Goal: Transaction & Acquisition: Purchase product/service

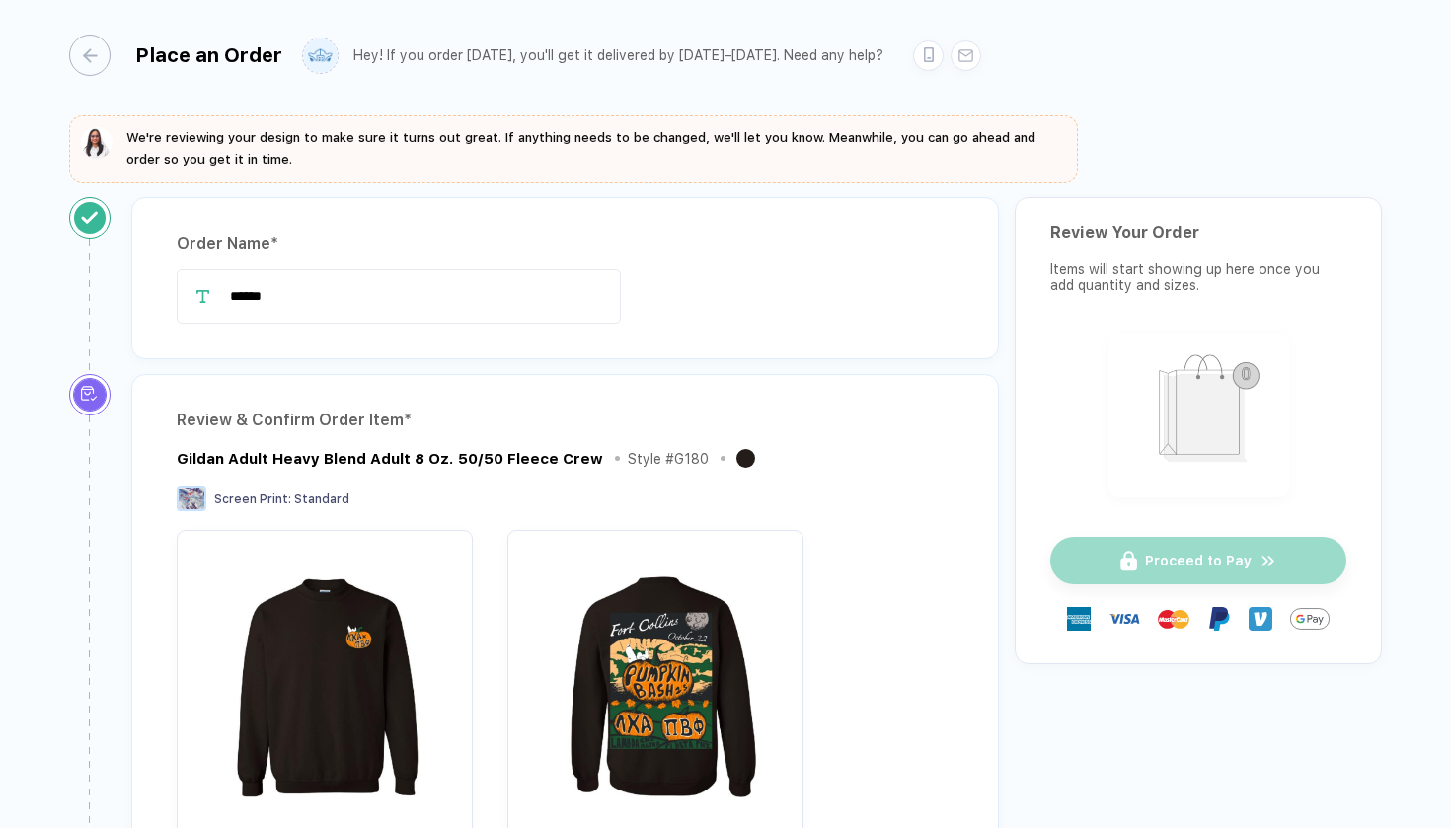
scroll to position [54, 0]
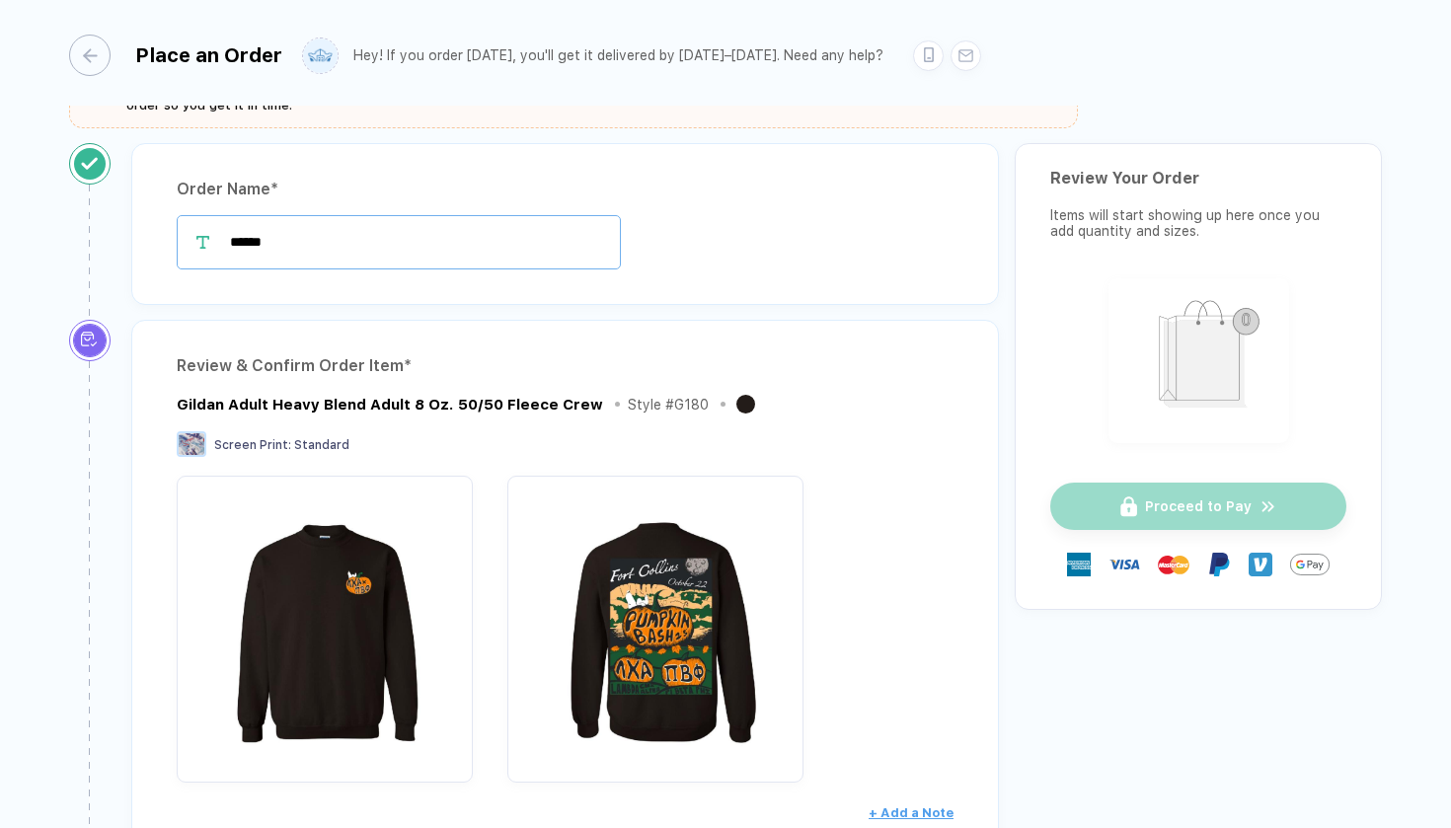
click at [330, 247] on input "******" at bounding box center [399, 242] width 444 height 54
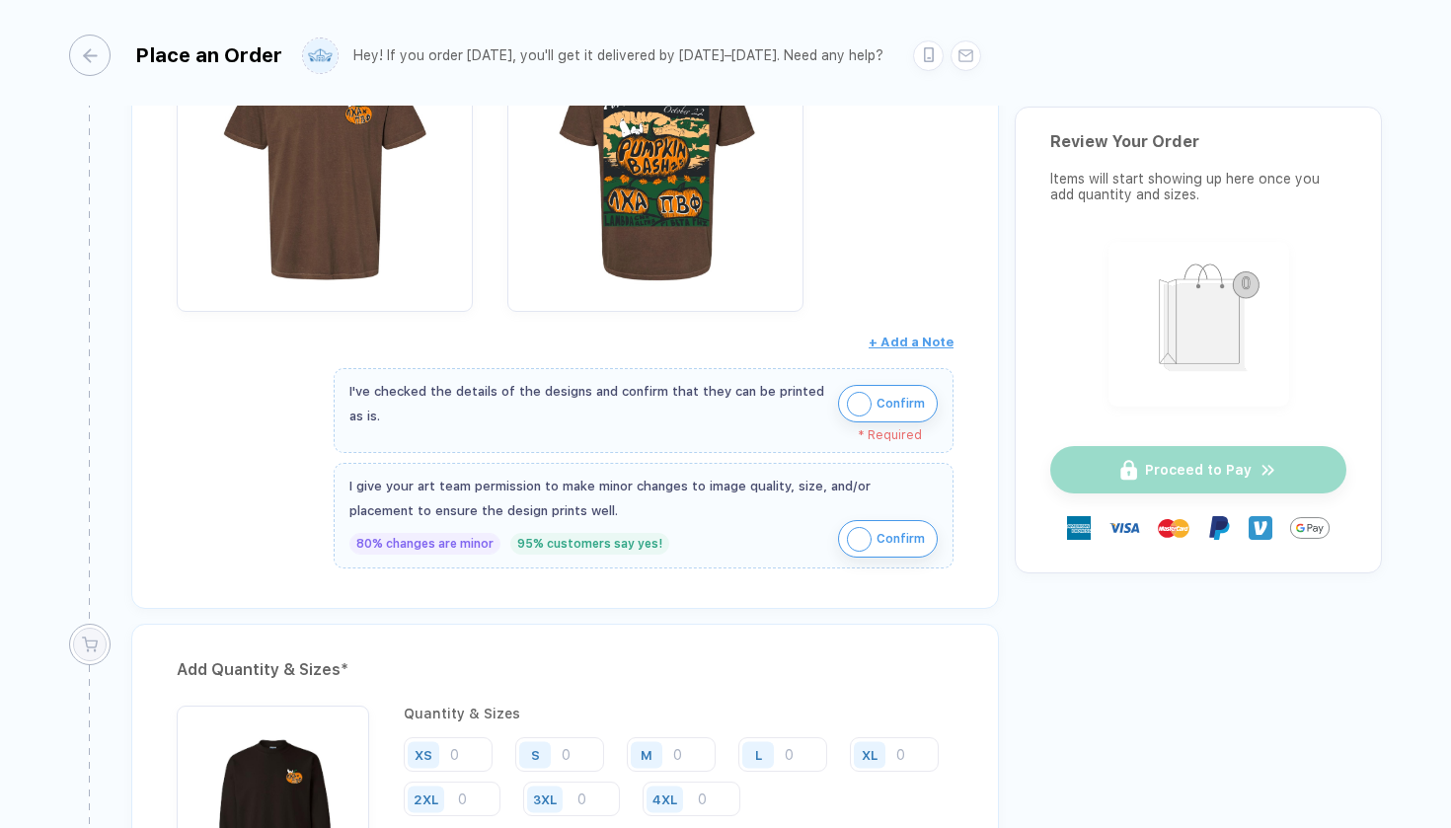
scroll to position [993, 0]
type input "**********"
click at [849, 399] on img "button" at bounding box center [859, 403] width 25 height 25
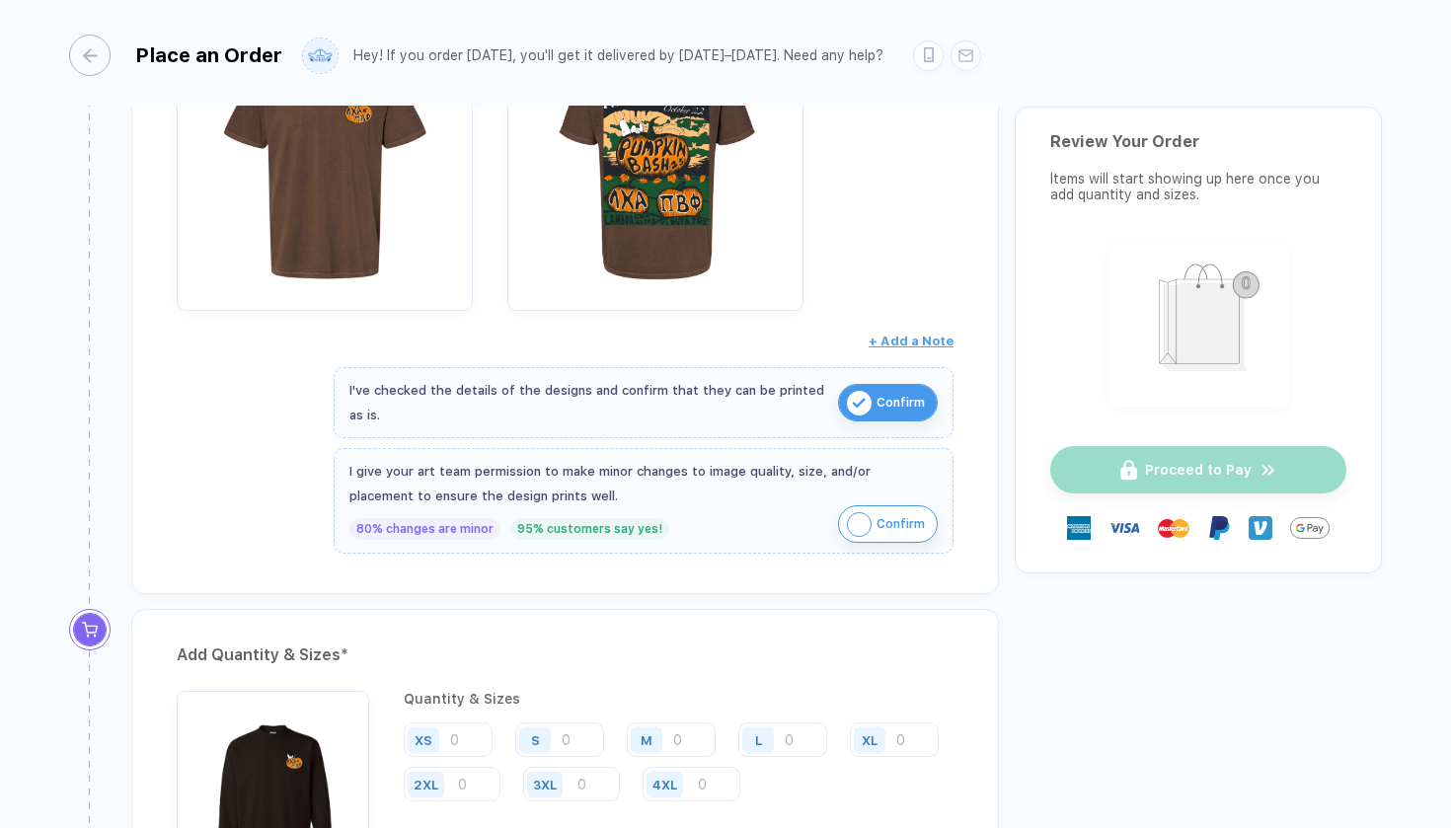
click at [852, 517] on img "button" at bounding box center [859, 524] width 25 height 25
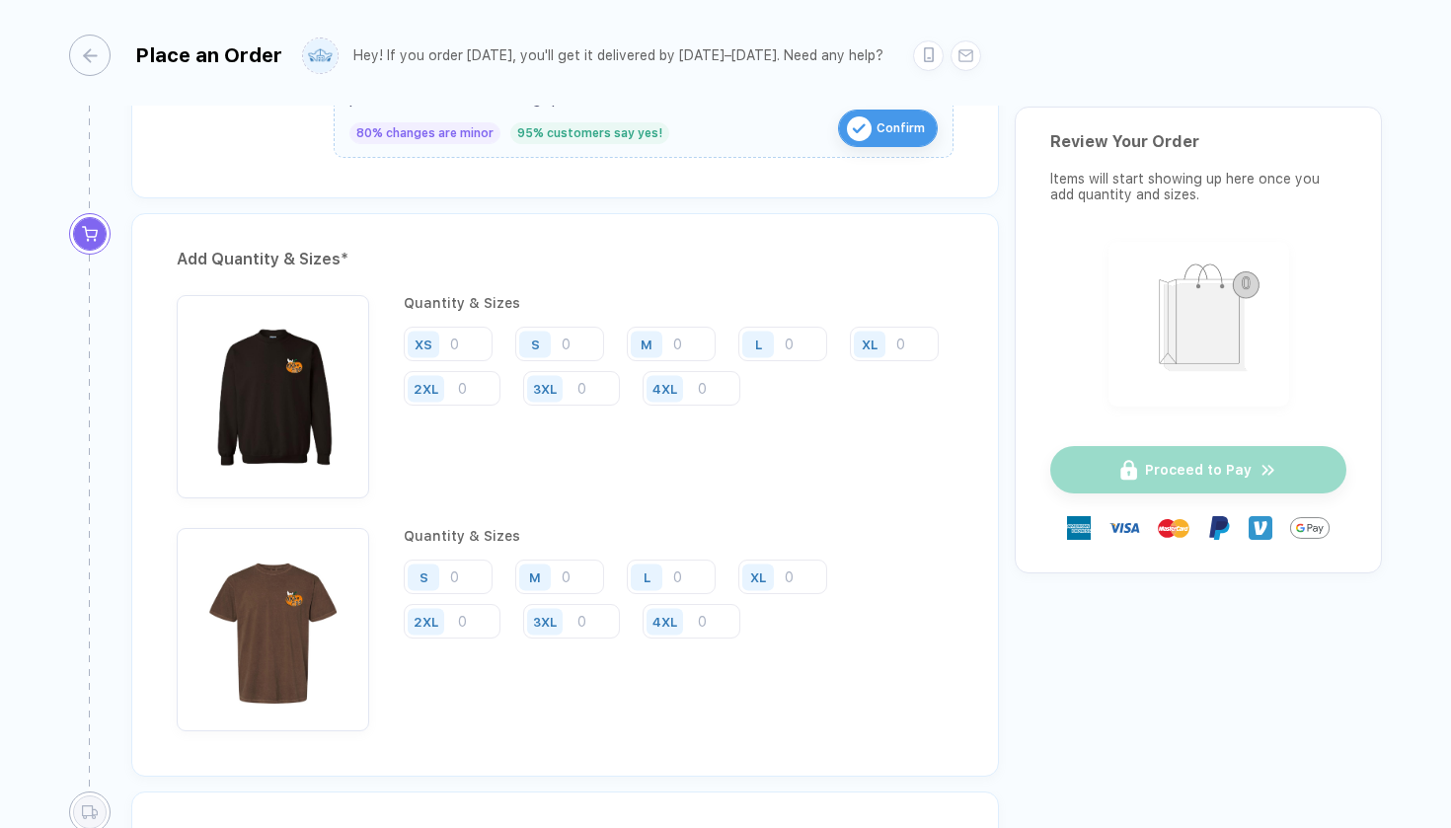
scroll to position [1401, 0]
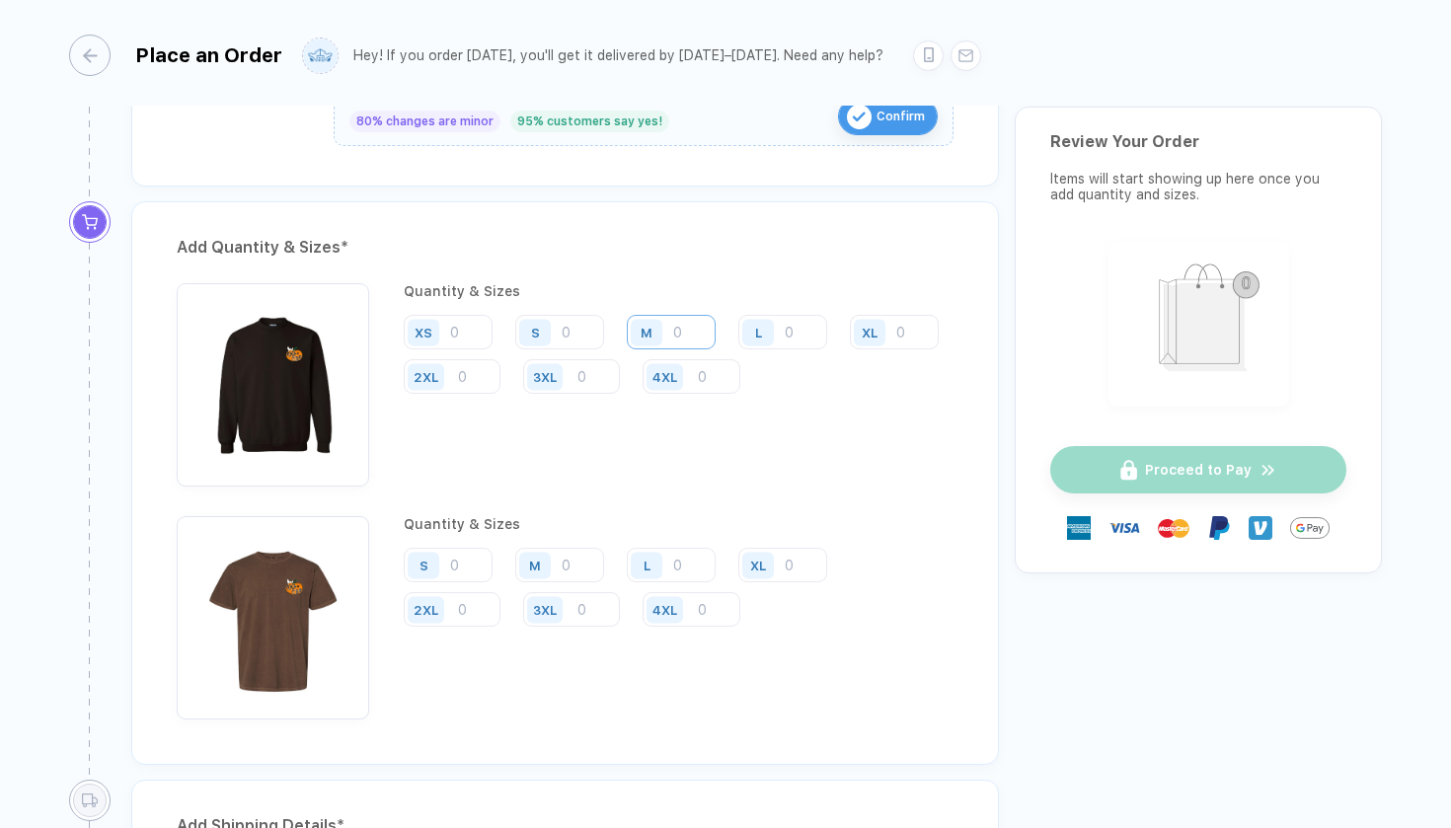
click at [685, 332] on input "number" at bounding box center [671, 332] width 89 height 35
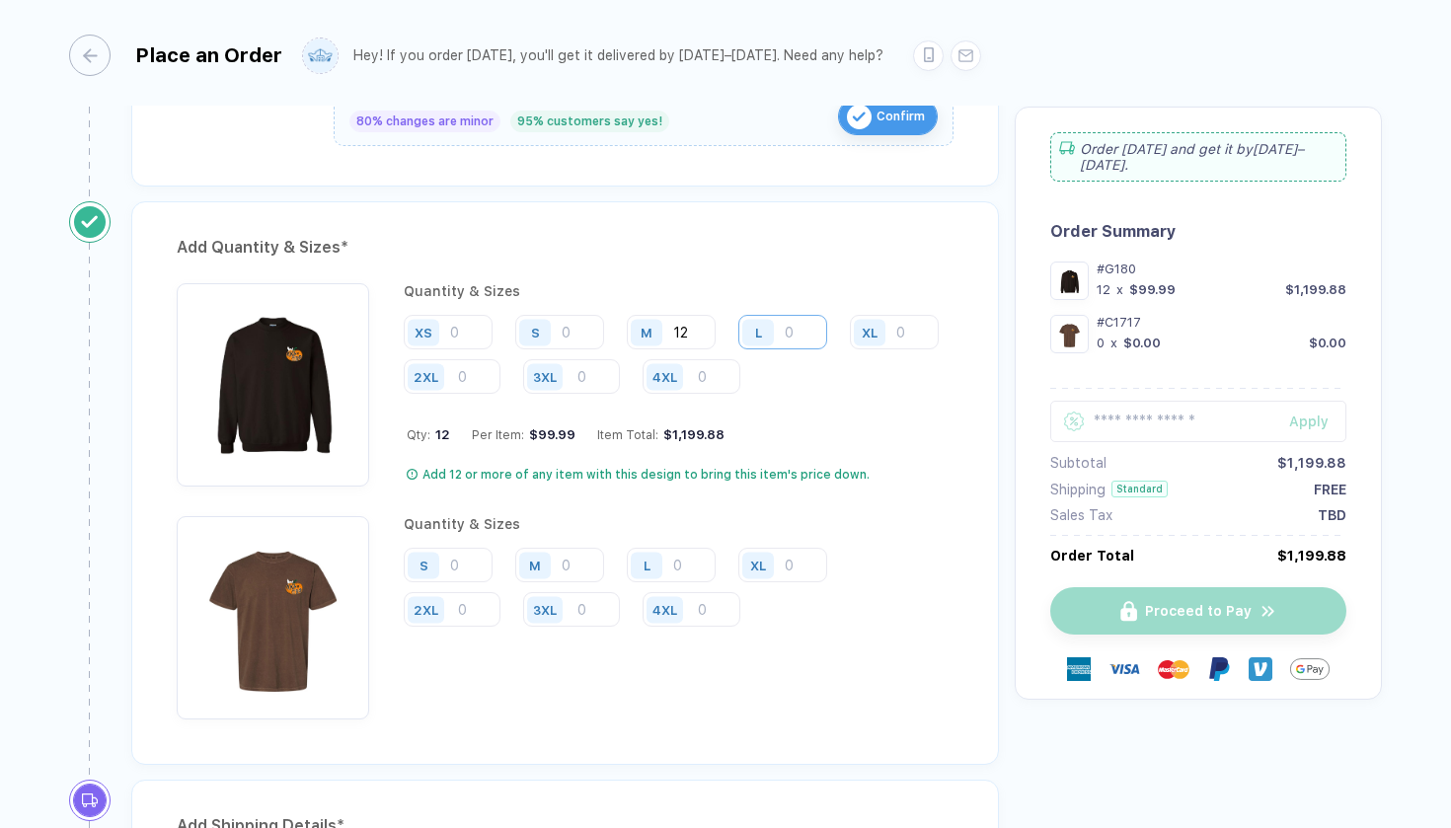
type input "12"
click at [792, 336] on input "number" at bounding box center [782, 332] width 89 height 35
type input "27"
click at [850, 349] on input "number" at bounding box center [894, 332] width 89 height 35
type input "16"
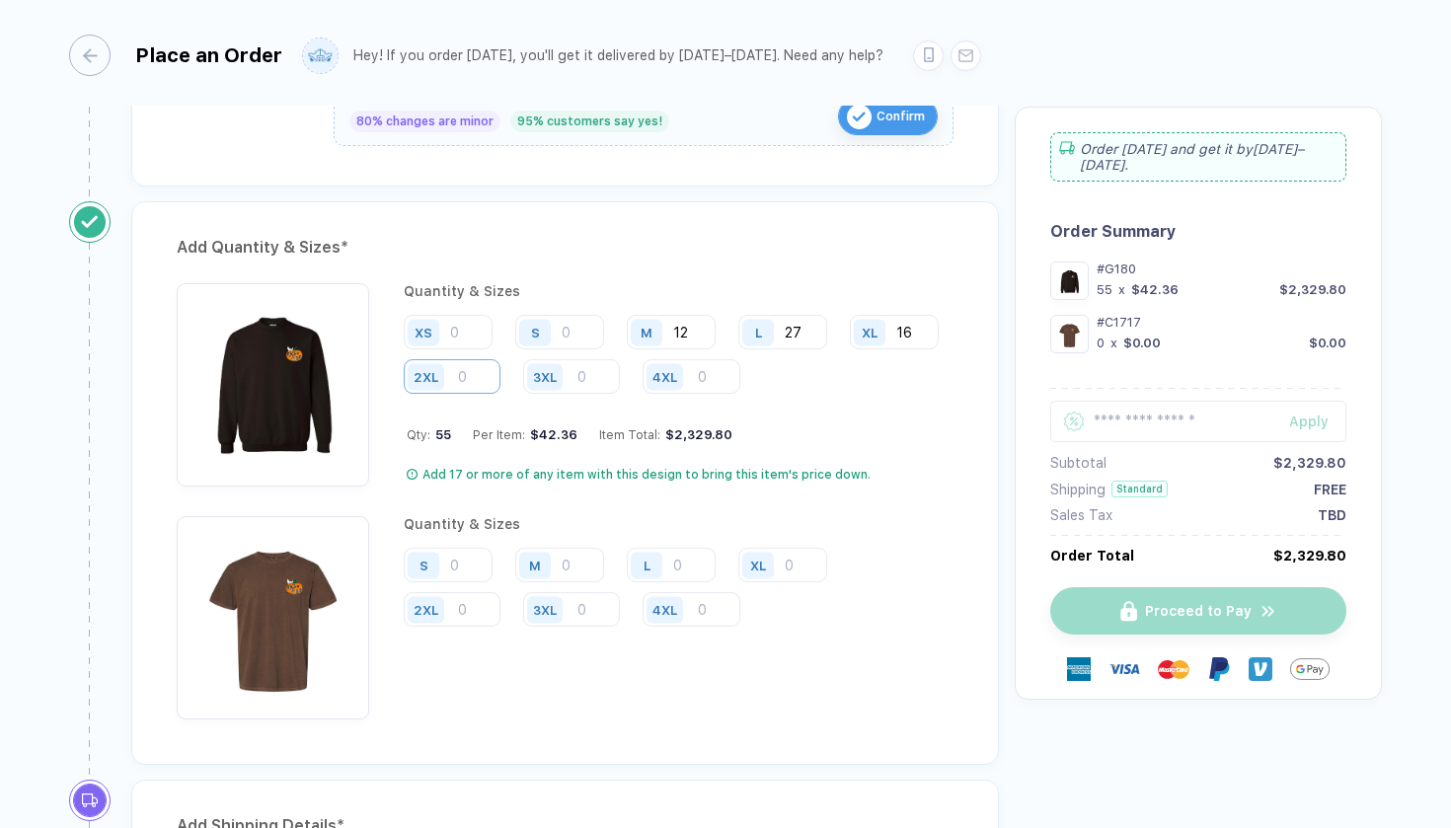
click at [500, 371] on input "number" at bounding box center [452, 376] width 97 height 35
type input "3"
click at [850, 349] on input "16" at bounding box center [894, 332] width 89 height 35
type input "18"
click at [806, 331] on input "27" at bounding box center [782, 332] width 89 height 35
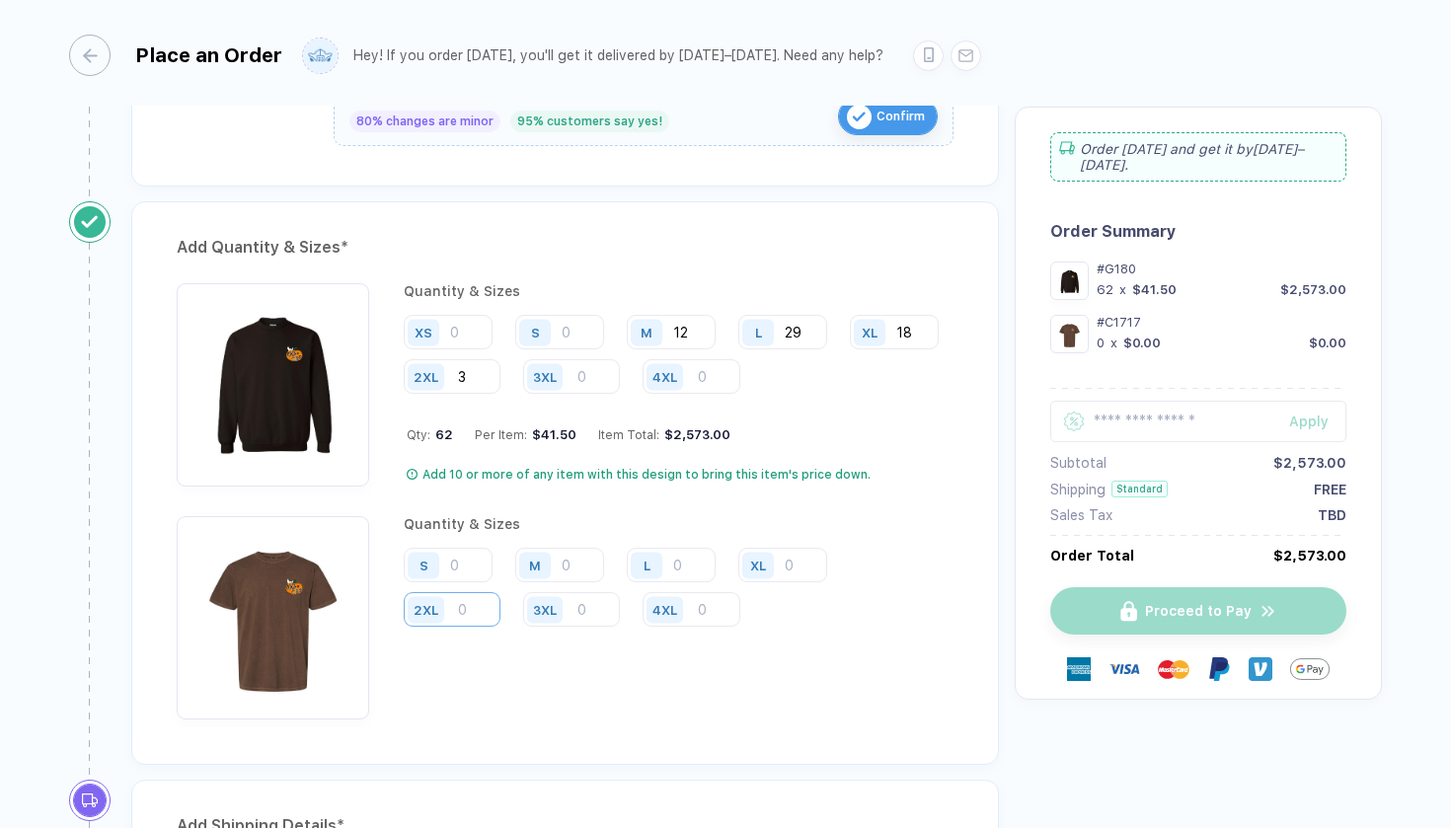
type input "29"
click at [476, 606] on input "number" at bounding box center [452, 609] width 97 height 35
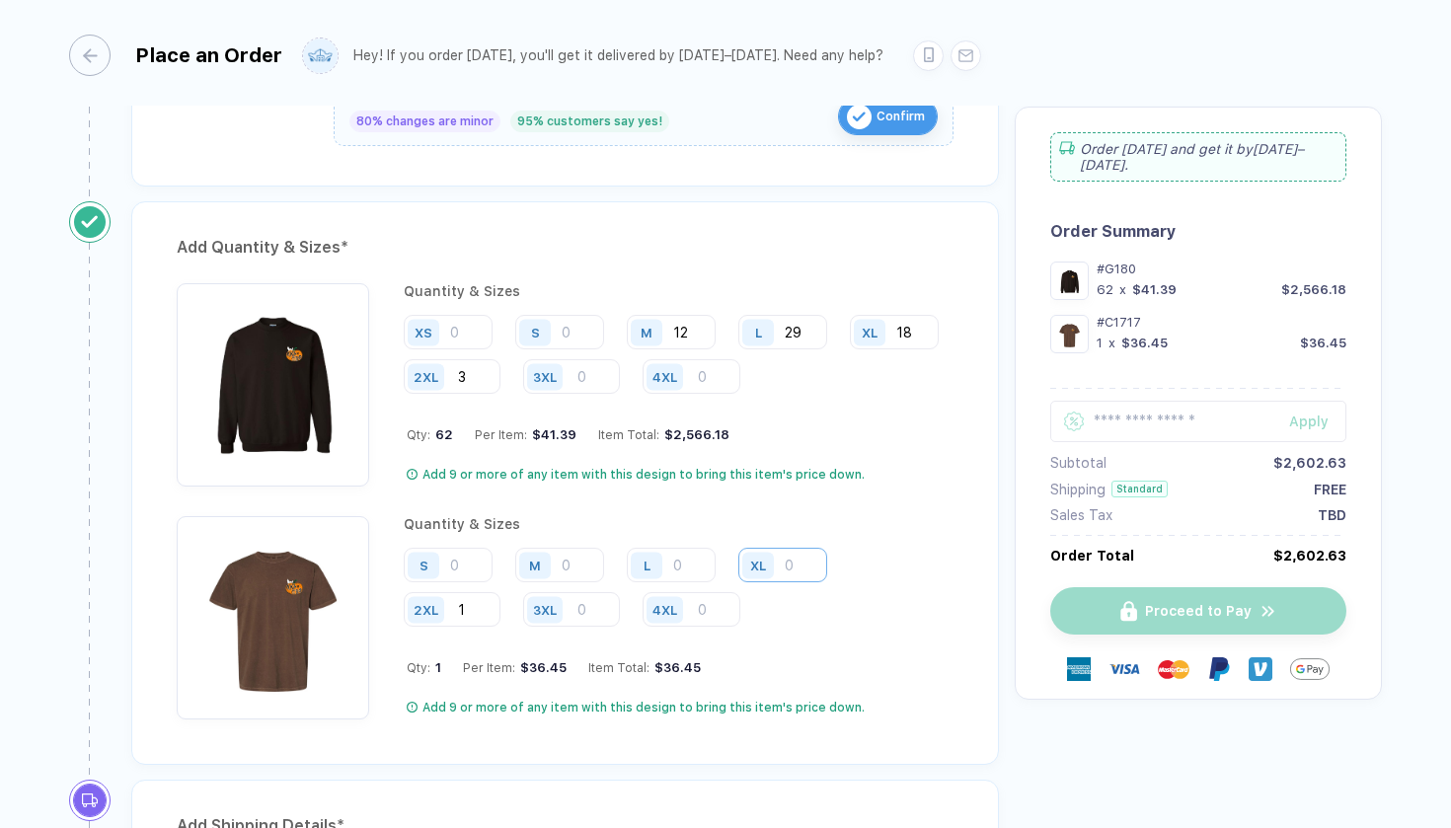
type input "1"
click at [797, 564] on input "number" at bounding box center [782, 565] width 89 height 35
type input "3"
click at [697, 578] on div "S M L XL 3 2XL 1 3XL 4XL" at bounding box center [679, 588] width 550 height 81
click at [682, 567] on input "number" at bounding box center [671, 565] width 89 height 35
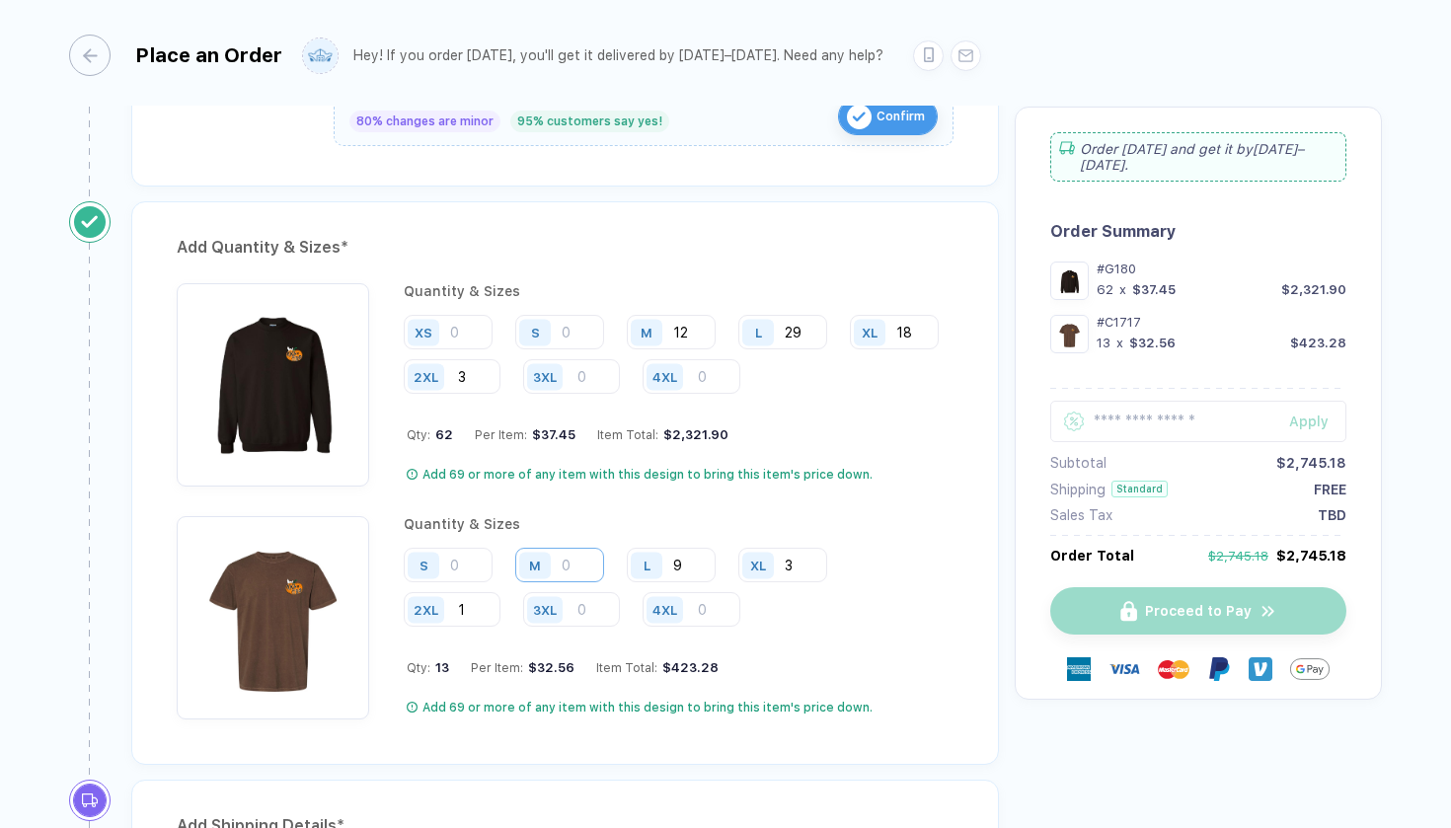
type input "9"
click at [588, 558] on input "number" at bounding box center [559, 565] width 89 height 35
type input "3"
click at [692, 555] on input "9" at bounding box center [671, 565] width 89 height 35
type input "10"
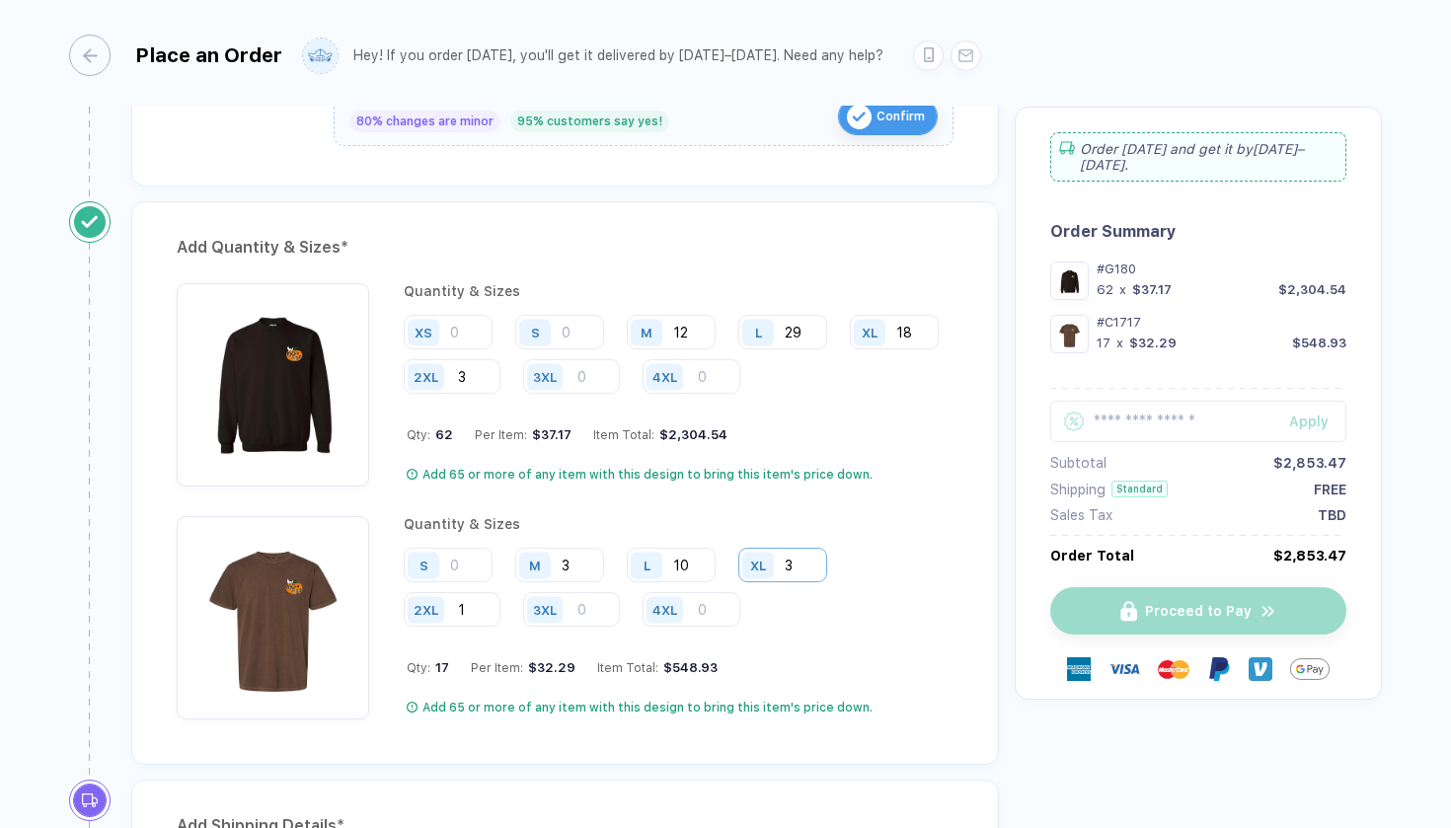
click at [806, 562] on input "3" at bounding box center [782, 565] width 89 height 35
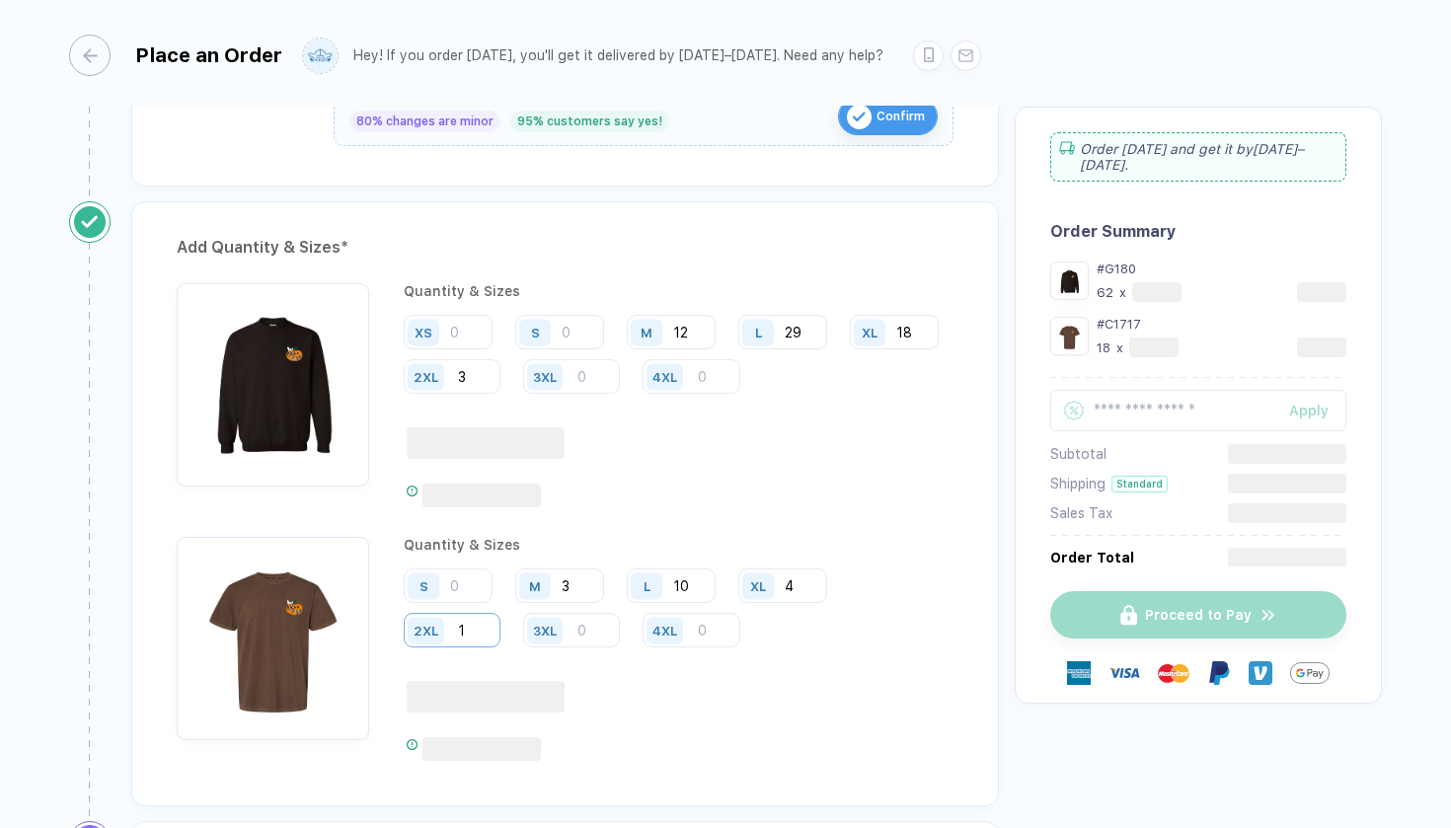
type input "4"
click at [470, 624] on input "1" at bounding box center [452, 630] width 97 height 35
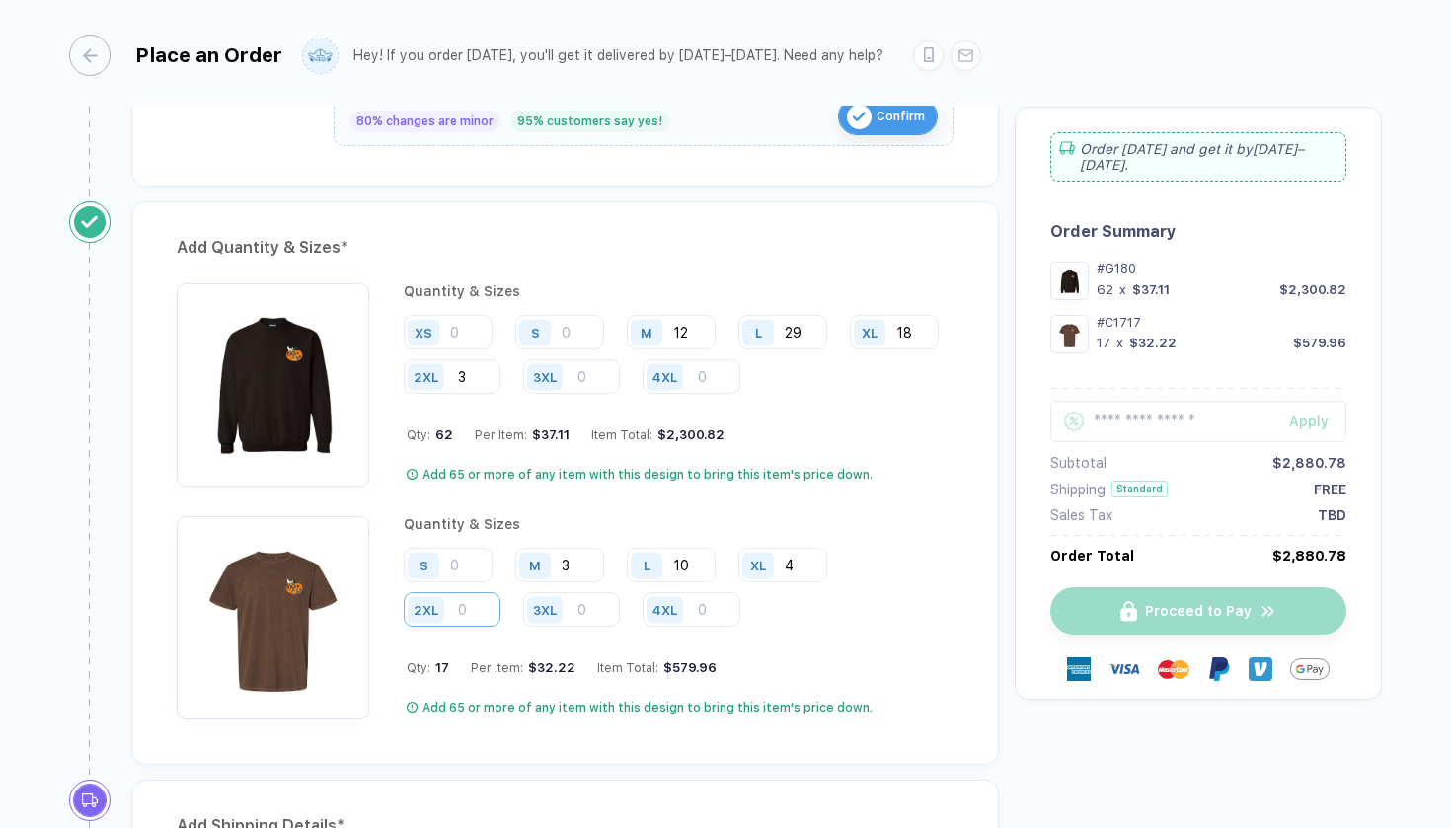
type input "1"
type input "2"
click at [703, 556] on input "10" at bounding box center [671, 565] width 89 height 35
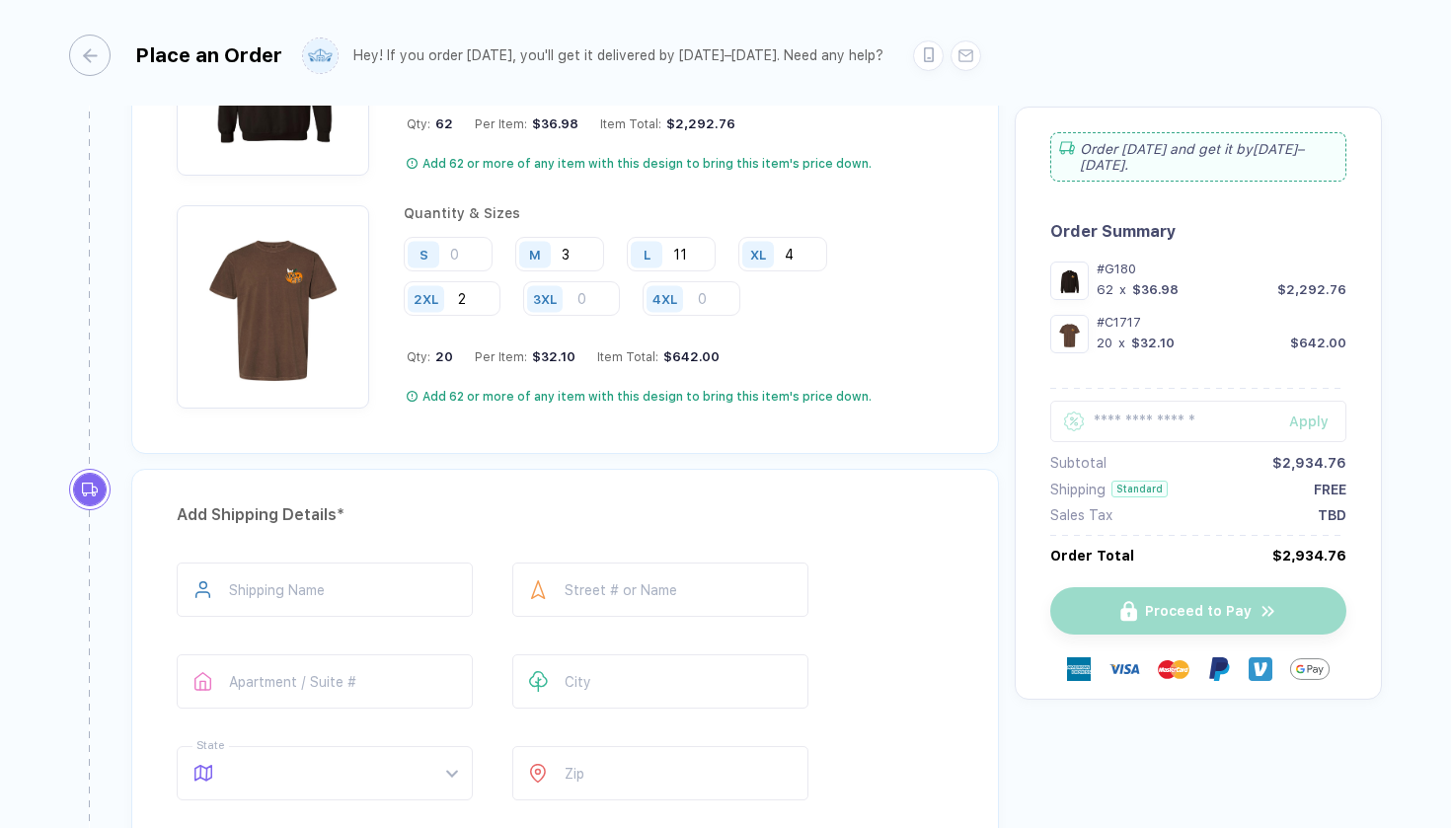
scroll to position [1830, 0]
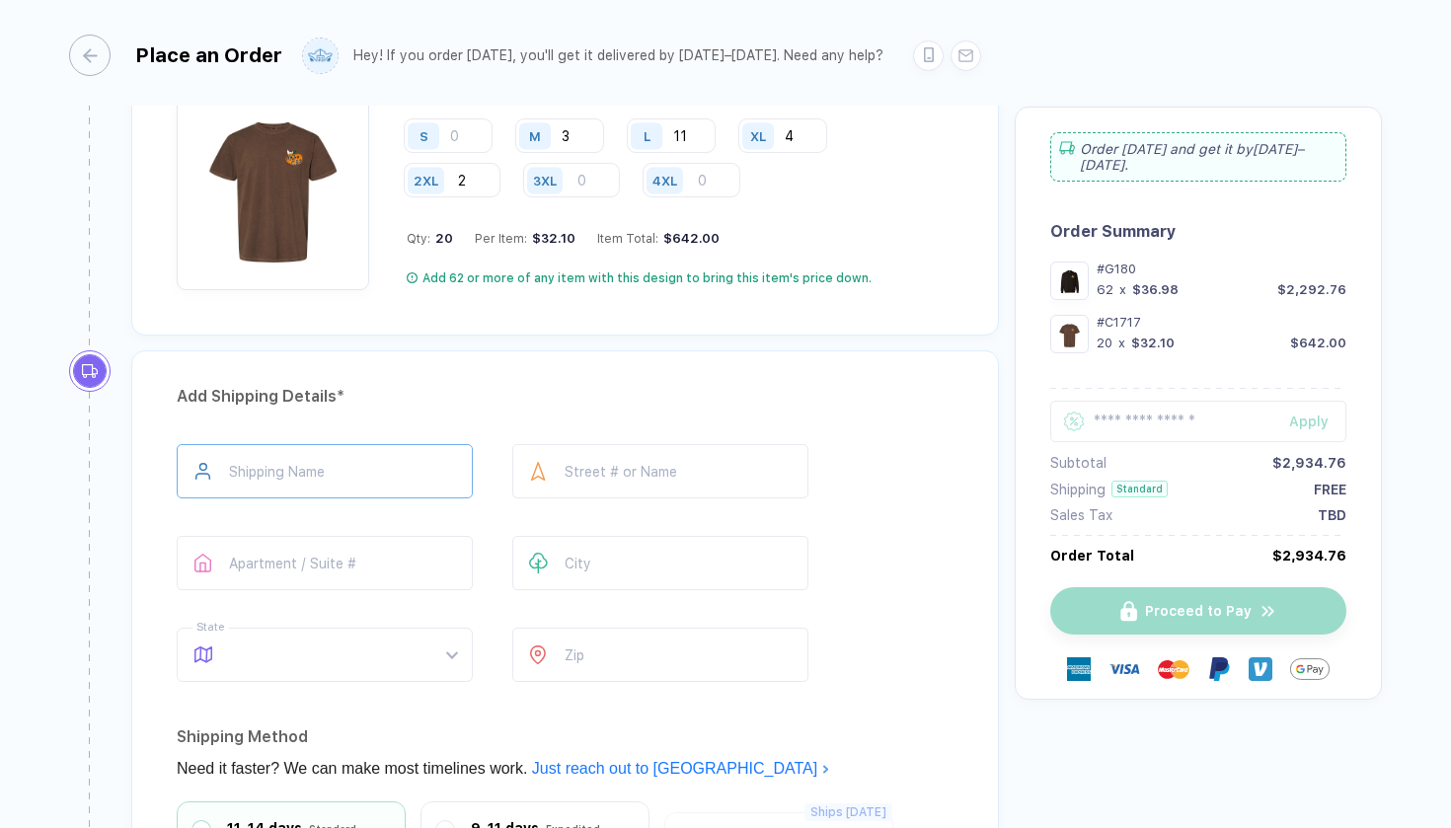
type input "11"
type input "**********"
click at [557, 557] on div at bounding box center [538, 563] width 52 height 54
type input "*"
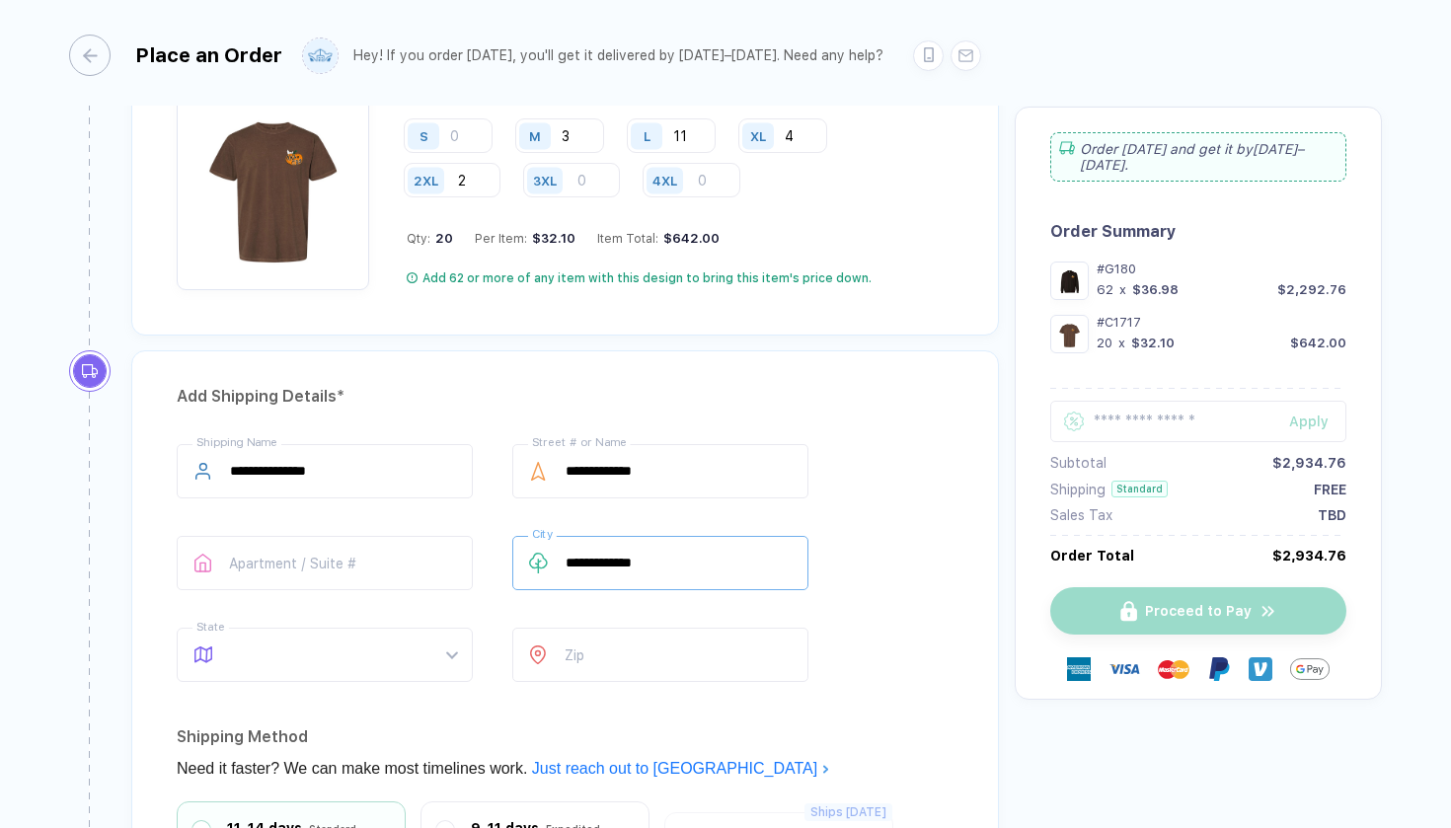
scroll to position [1887, 0]
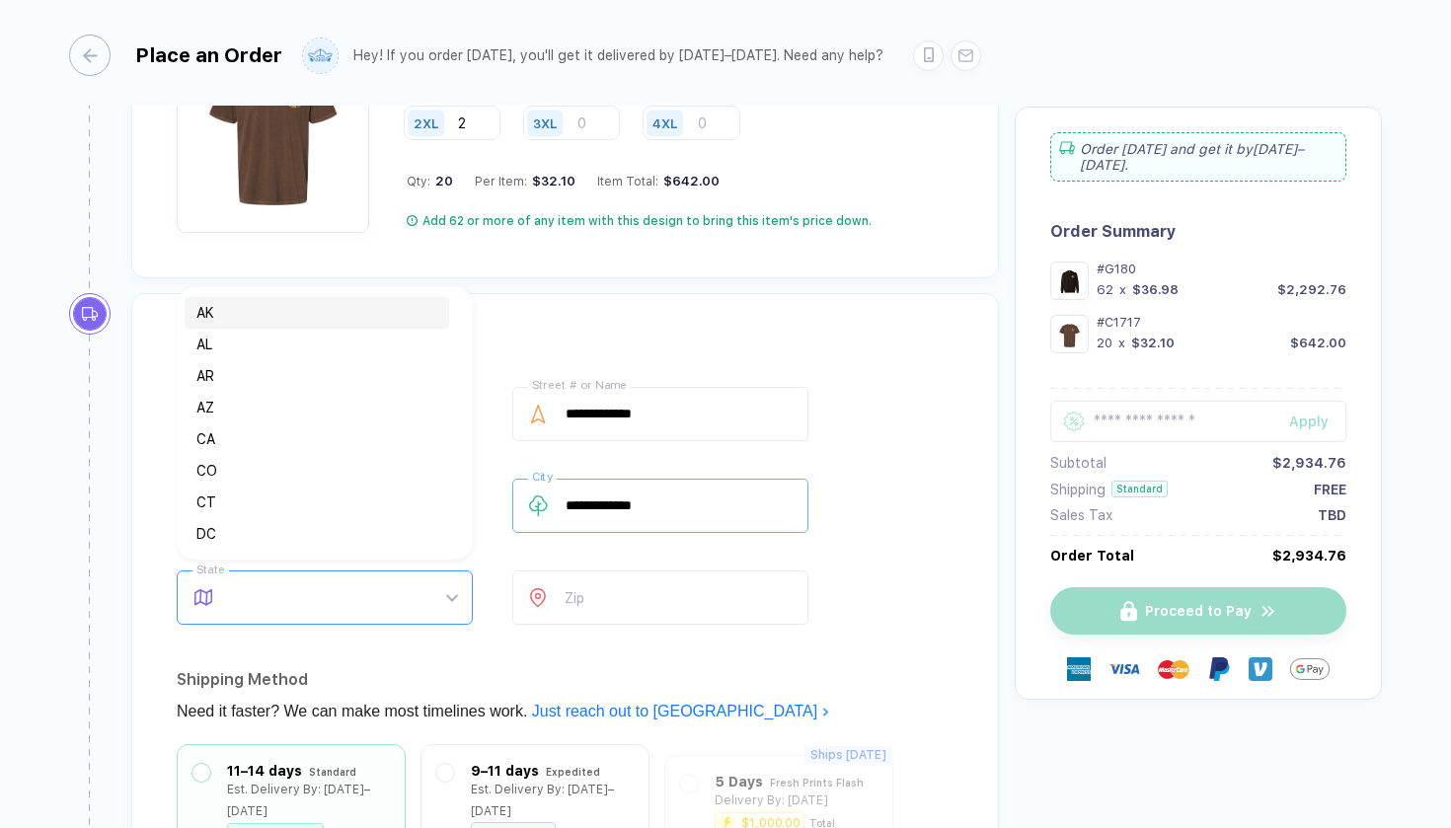
click at [419, 588] on span at bounding box center [343, 598] width 227 height 52
type input "**********"
click at [349, 479] on div "CO" at bounding box center [316, 471] width 241 height 22
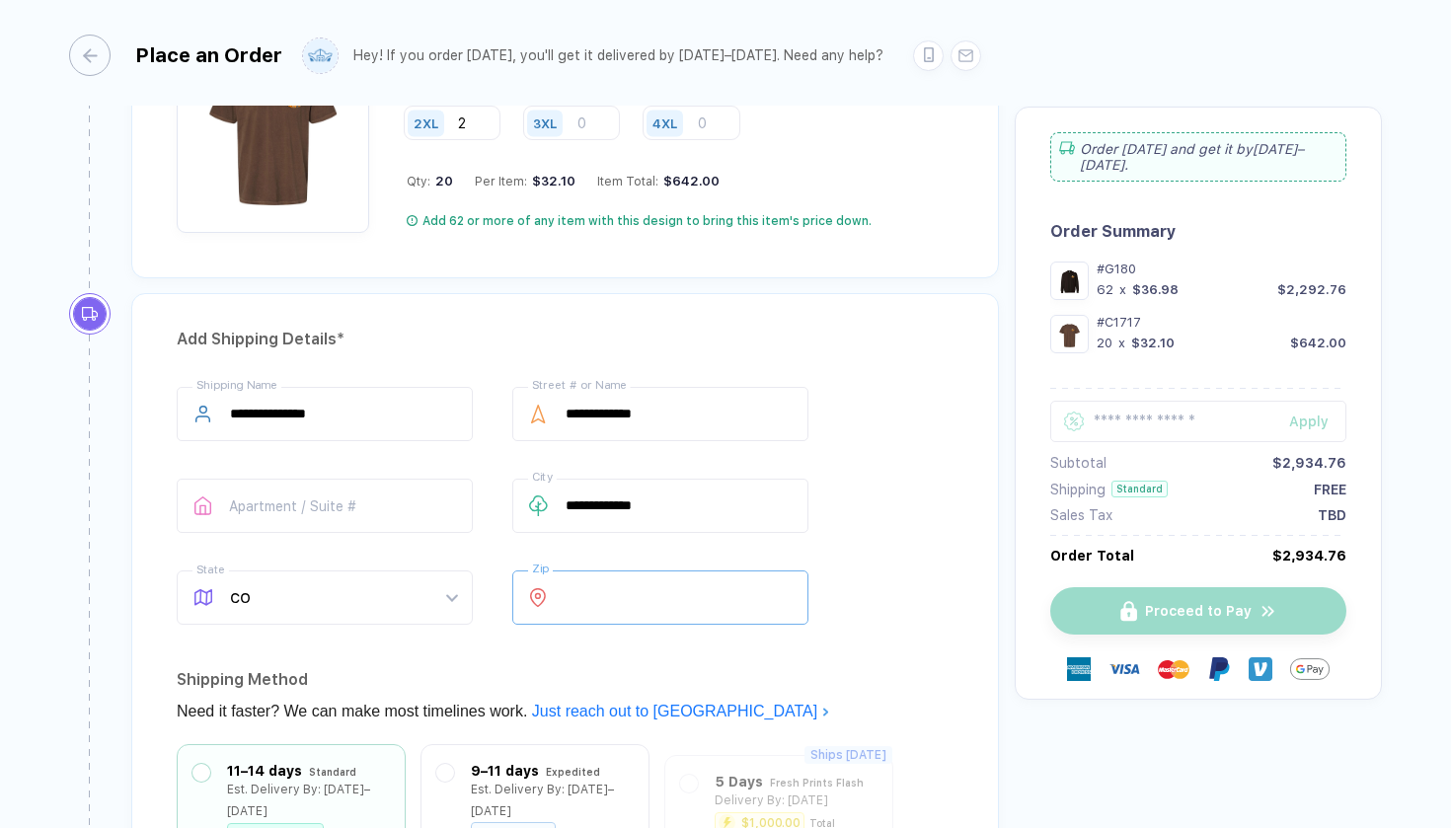
click at [585, 577] on input "number" at bounding box center [660, 598] width 296 height 54
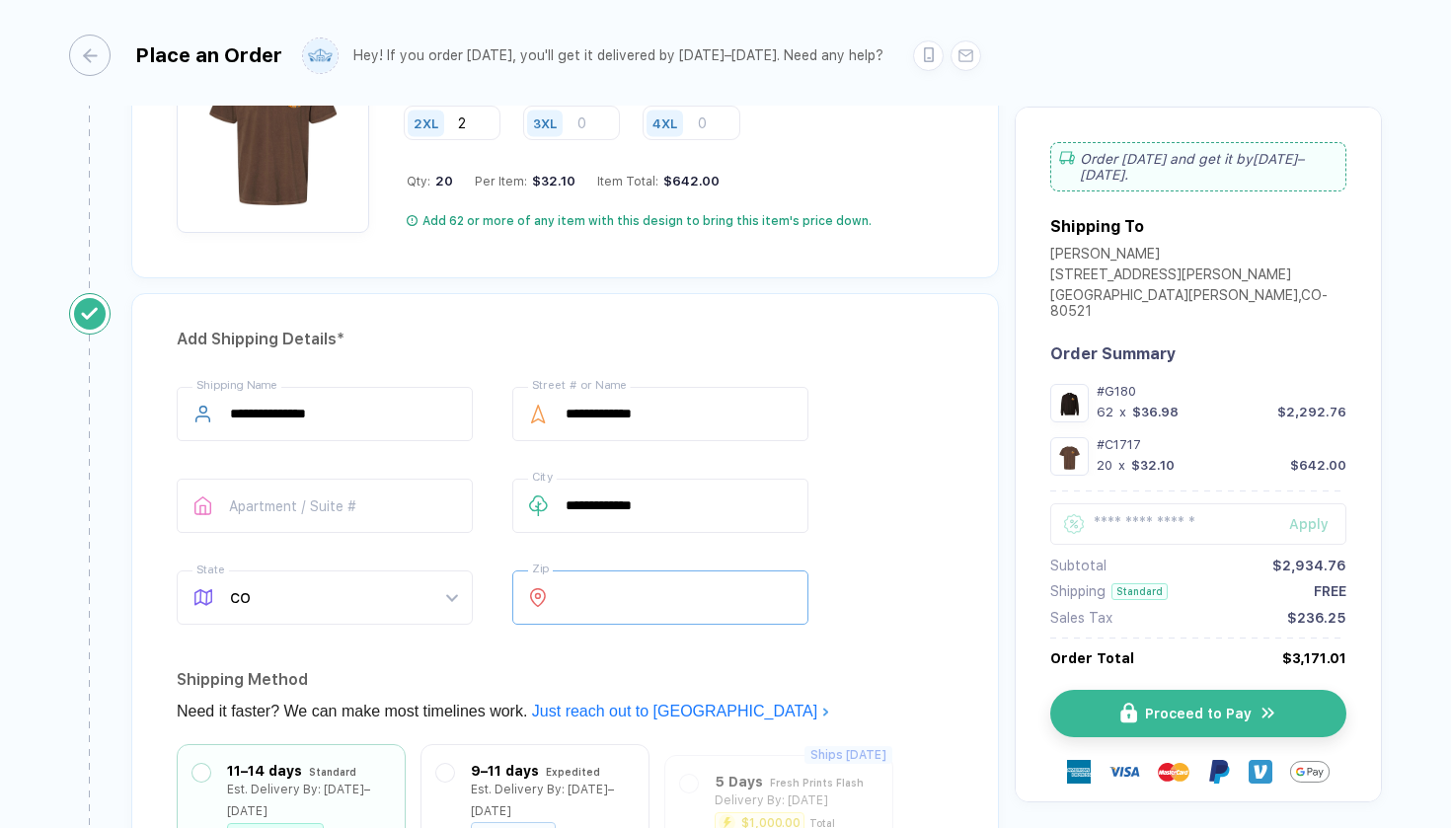
click at [664, 613] on input "*****" at bounding box center [660, 598] width 296 height 54
type input "*****"
click at [838, 668] on div "Shipping Method" at bounding box center [565, 680] width 777 height 32
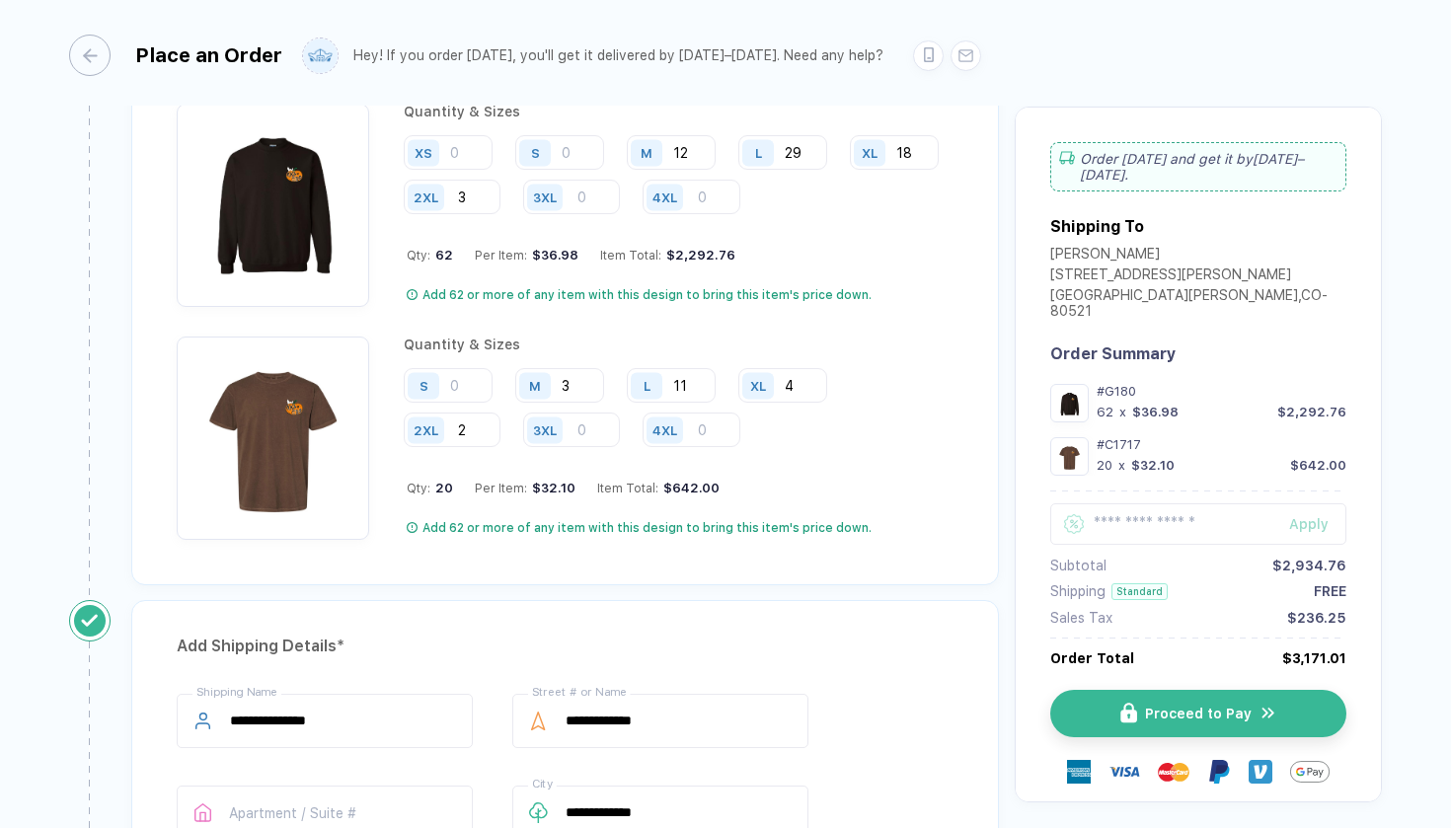
scroll to position [1551, 0]
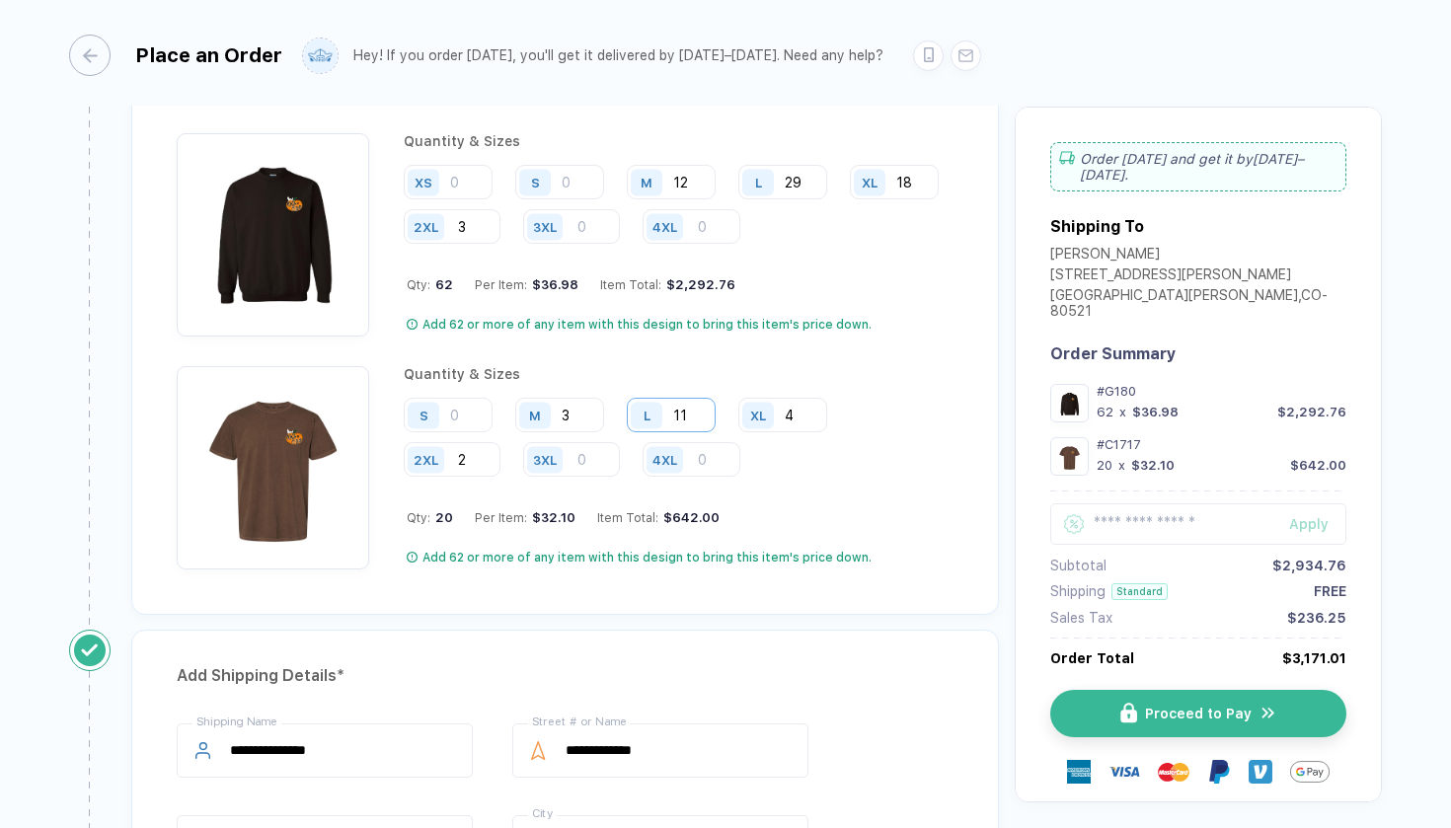
click at [690, 411] on input "11" at bounding box center [671, 415] width 89 height 35
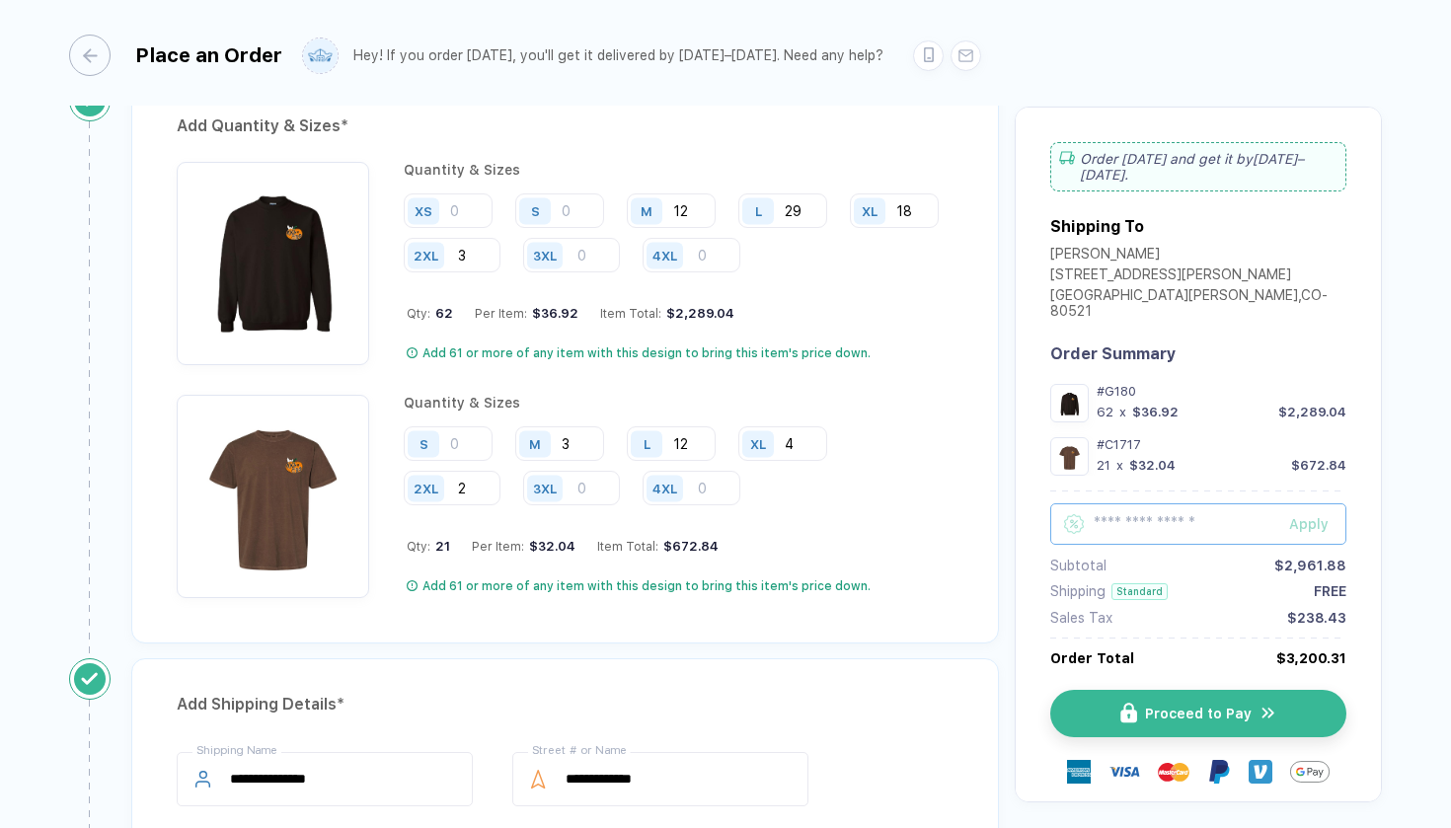
scroll to position [1521, 0]
type input "12"
click at [1114, 696] on button "Proceed to Pay" at bounding box center [1206, 713] width 296 height 47
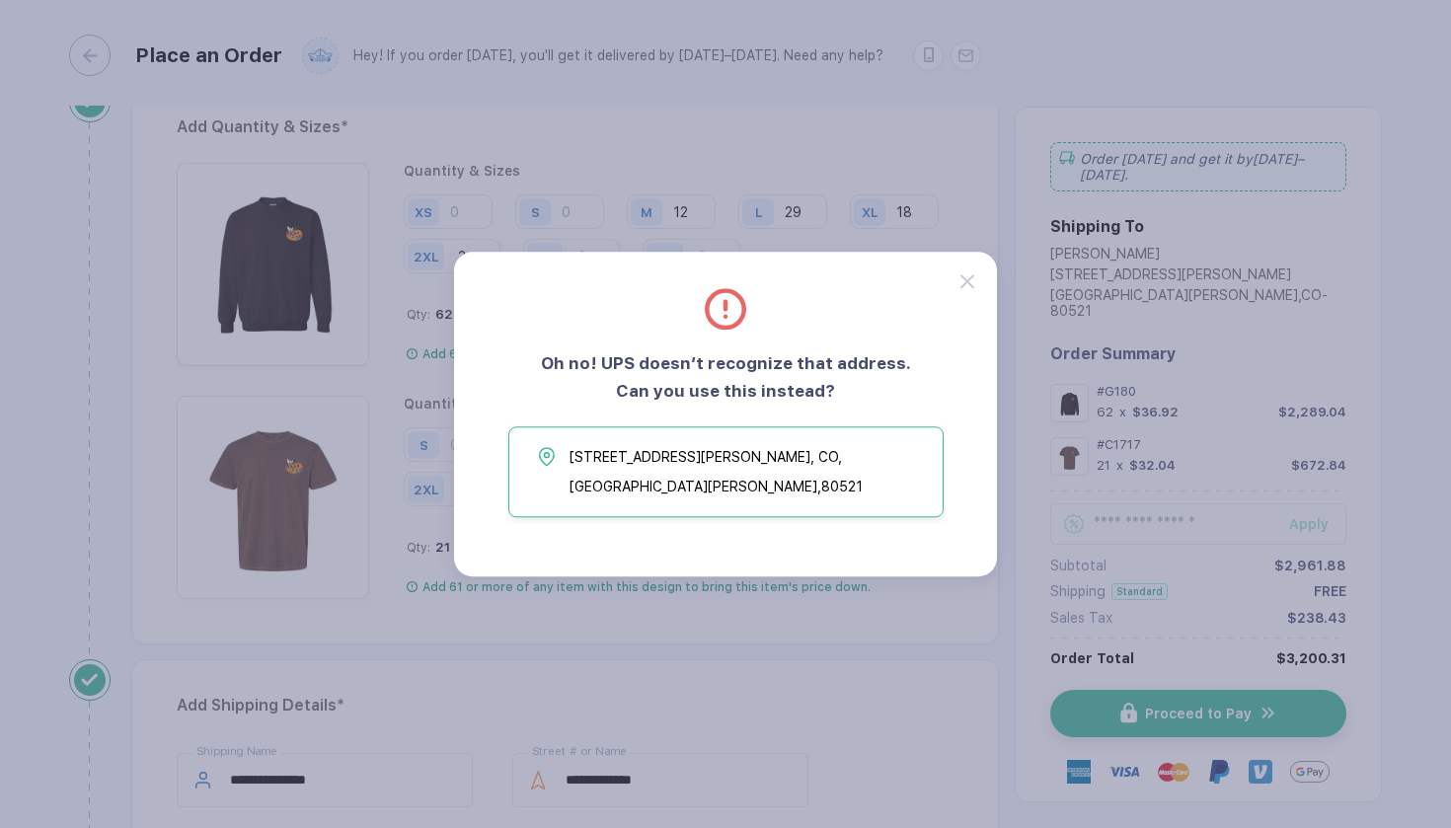
click at [803, 484] on span "[STREET_ADDRESS][PERSON_NAME][PERSON_NAME]" at bounding box center [751, 471] width 363 height 59
type input "**********"
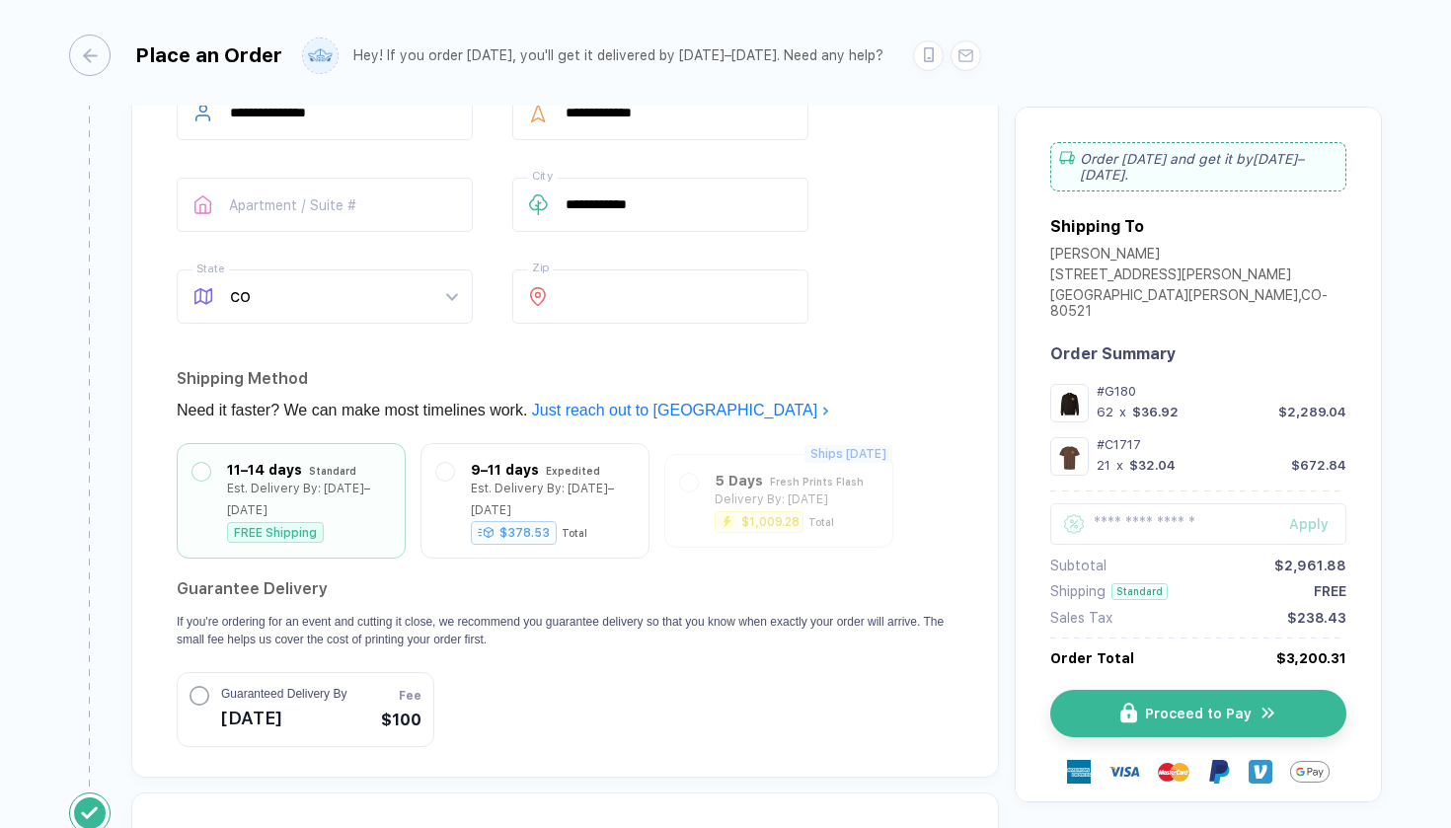
scroll to position [2199, 0]
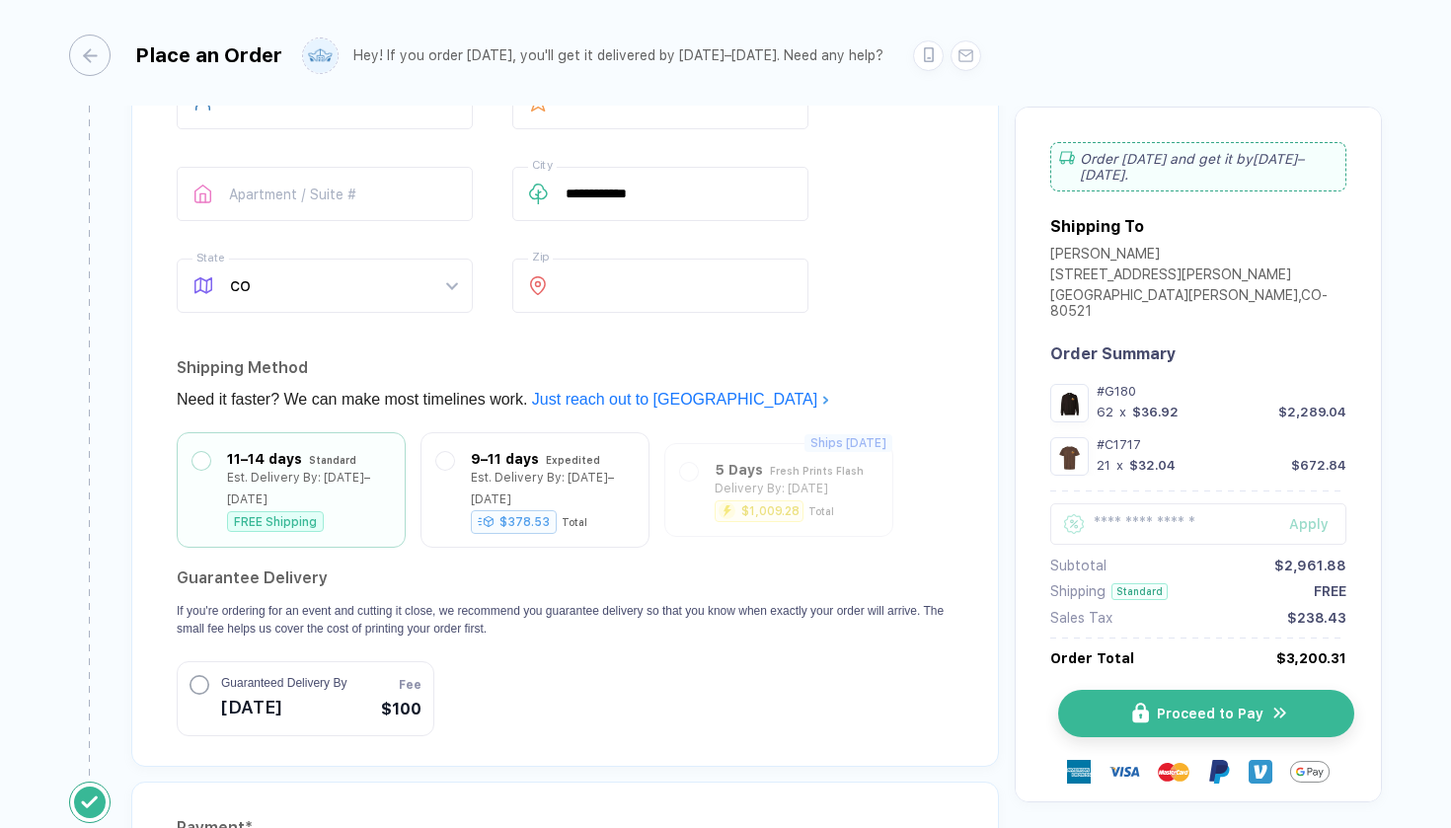
click at [1150, 716] on button "Proceed to Pay" at bounding box center [1206, 713] width 296 height 47
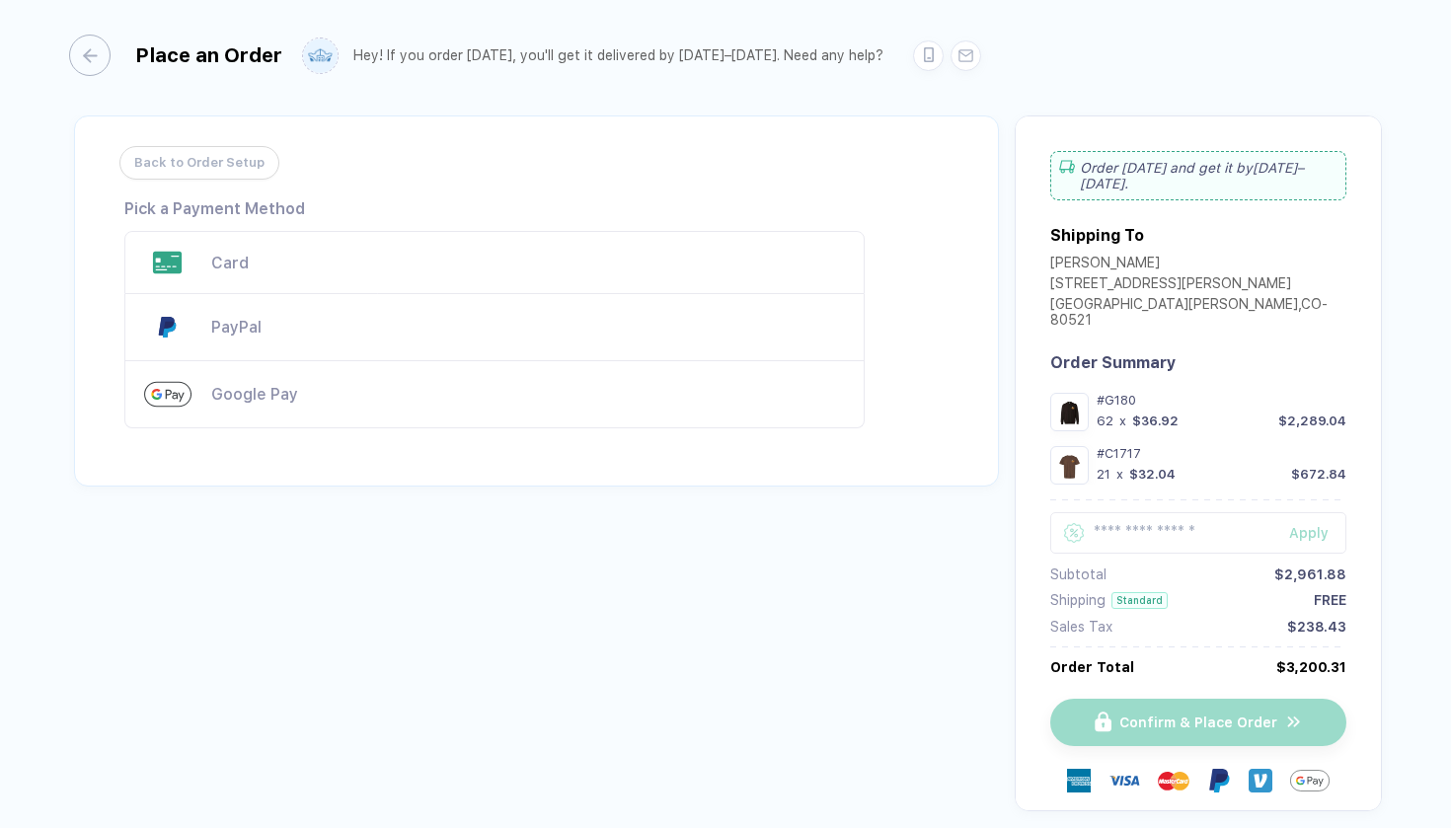
click at [469, 257] on div "Card" at bounding box center [528, 263] width 634 height 19
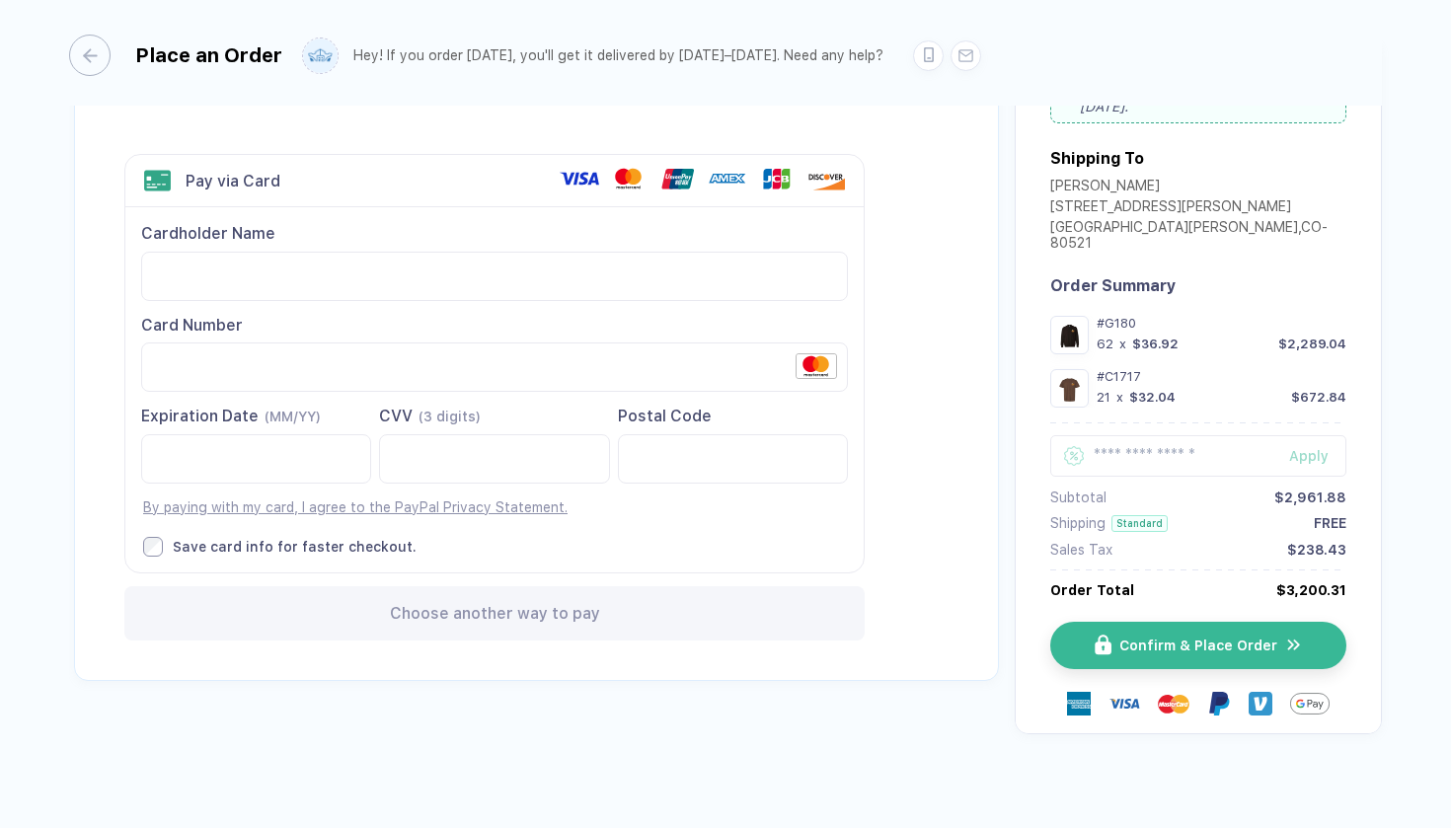
scroll to position [76, 0]
click at [1184, 639] on span "Confirm & Place Order" at bounding box center [1210, 647] width 158 height 16
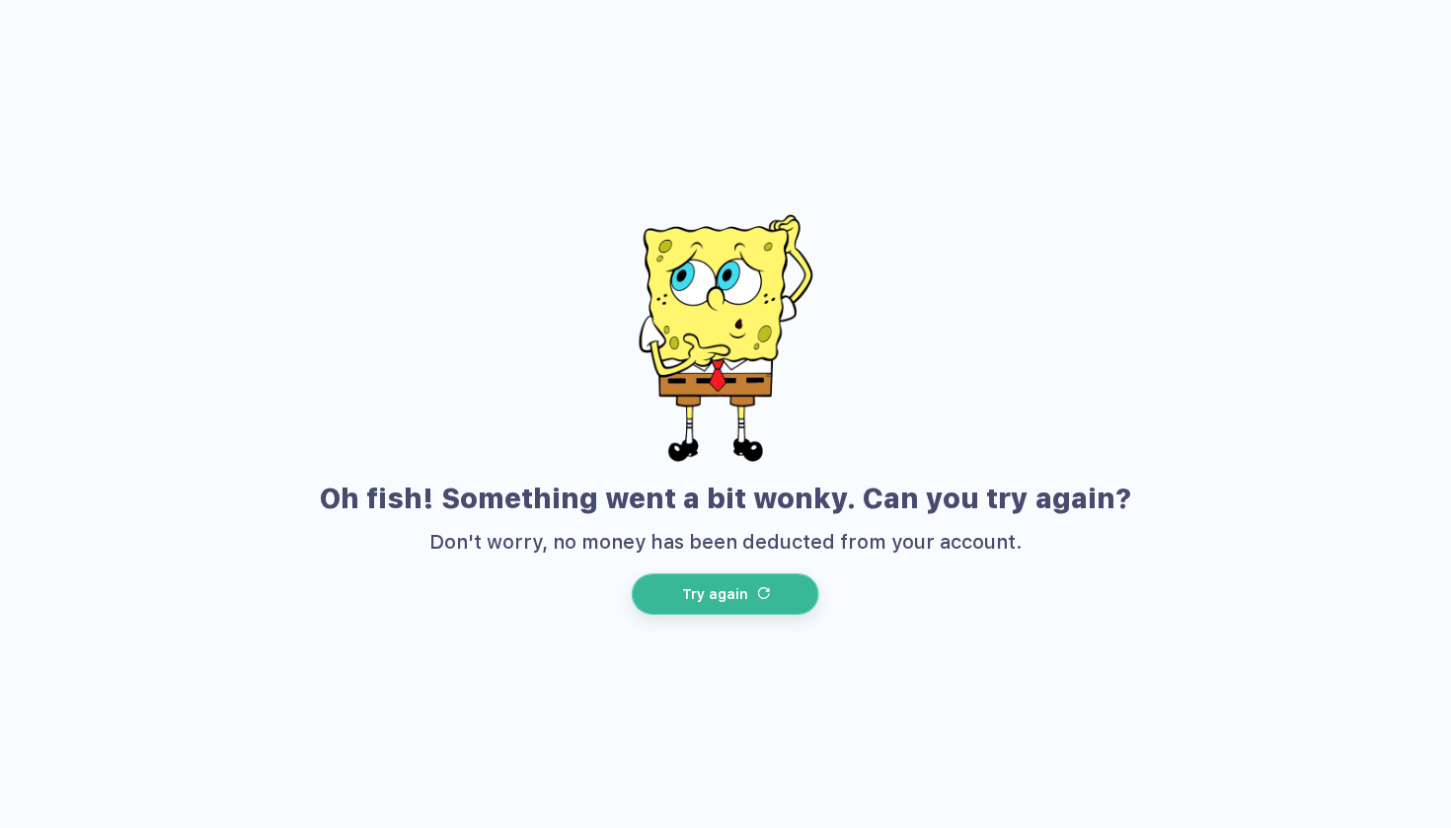
click at [748, 596] on button "Try again" at bounding box center [726, 594] width 188 height 41
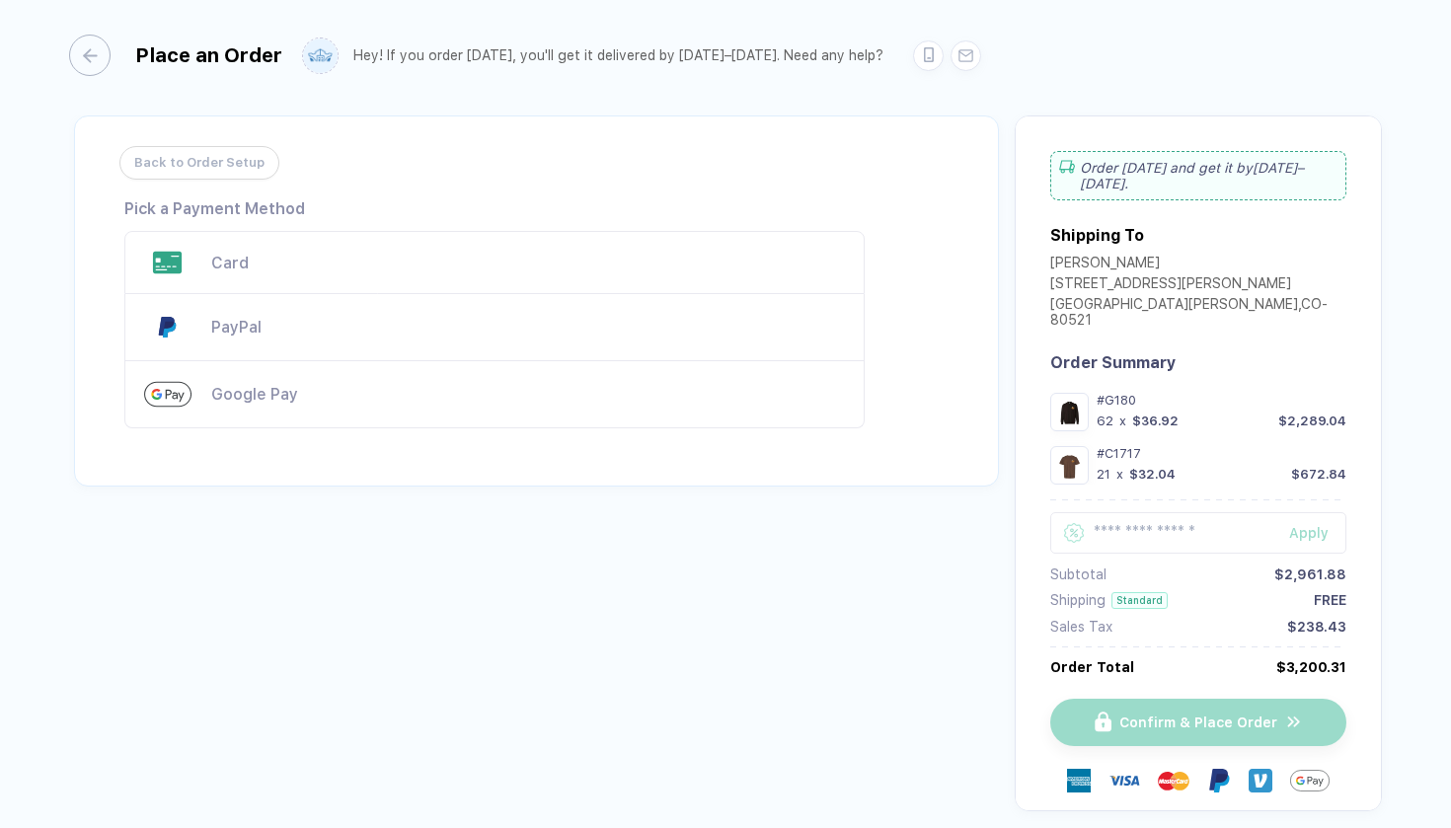
click at [377, 265] on div "Card" at bounding box center [528, 263] width 634 height 19
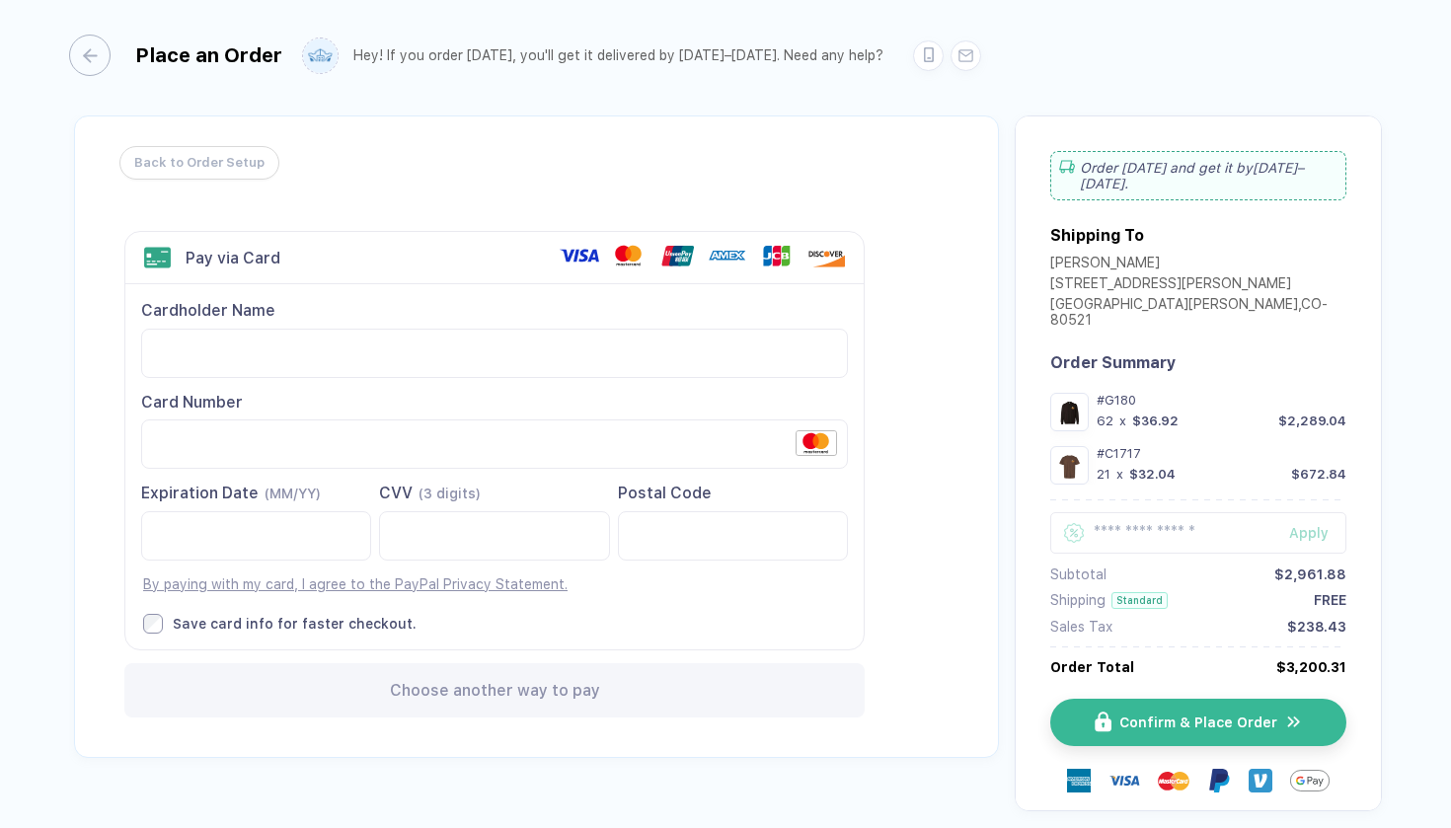
click at [165, 615] on label "Save card info for faster checkout." at bounding box center [495, 624] width 705 height 20
click at [1213, 720] on button "Confirm & Place Order" at bounding box center [1206, 722] width 296 height 47
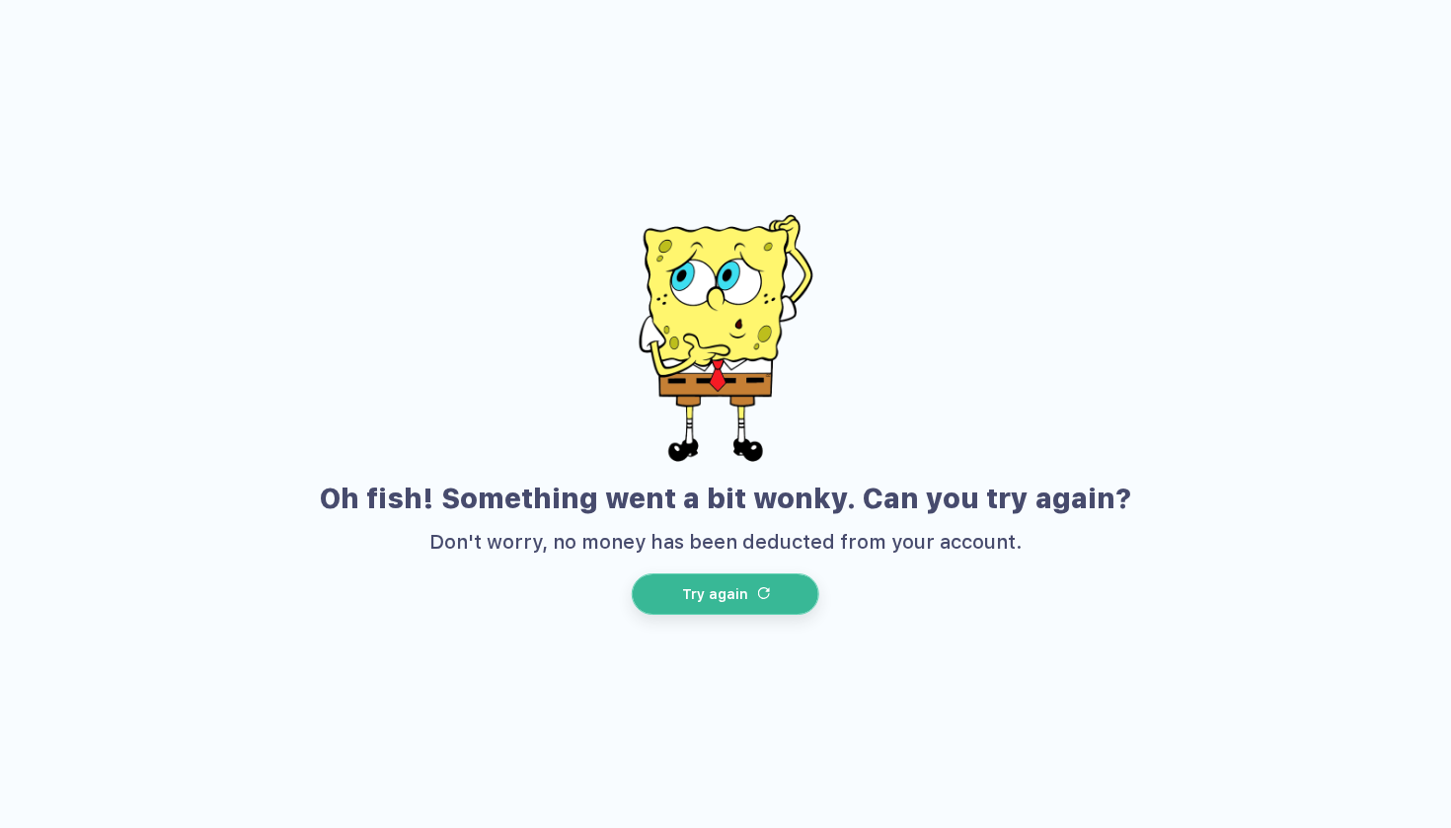
click at [673, 579] on button "Try again" at bounding box center [726, 594] width 188 height 41
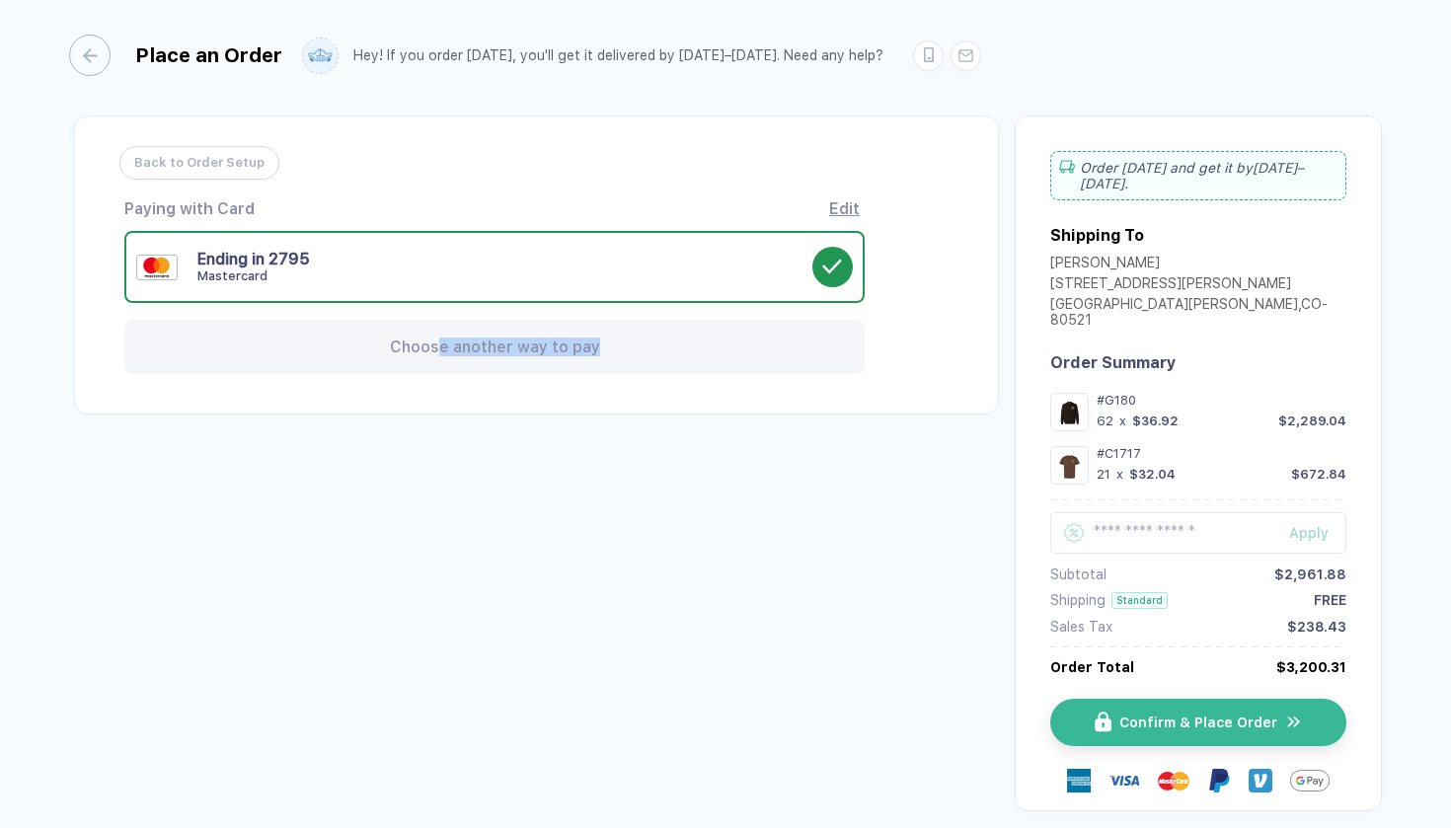
click at [444, 355] on div "Choose another way to pay" at bounding box center [494, 347] width 740 height 54
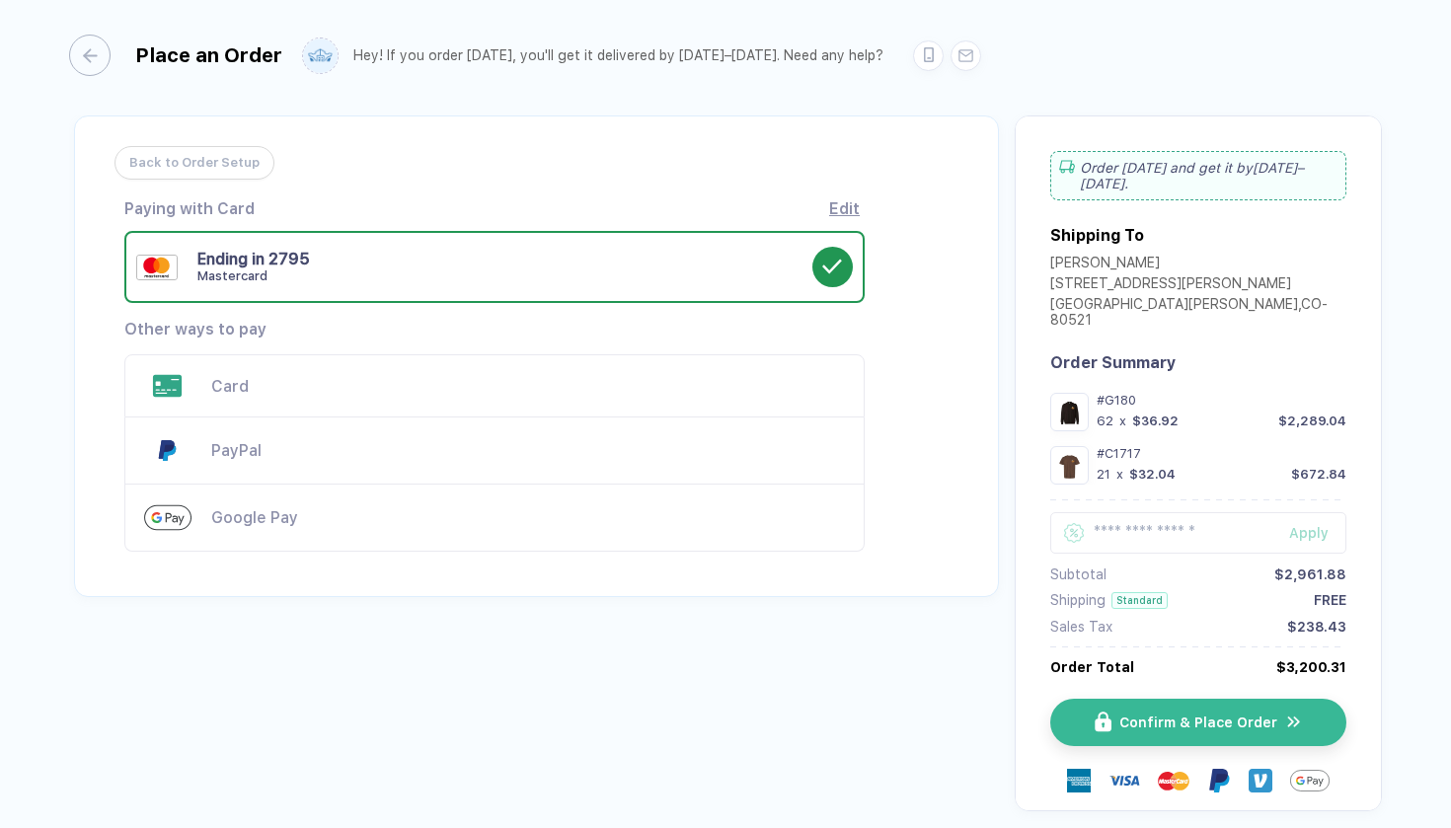
click at [202, 168] on span "Back to Order Setup" at bounding box center [194, 163] width 130 height 32
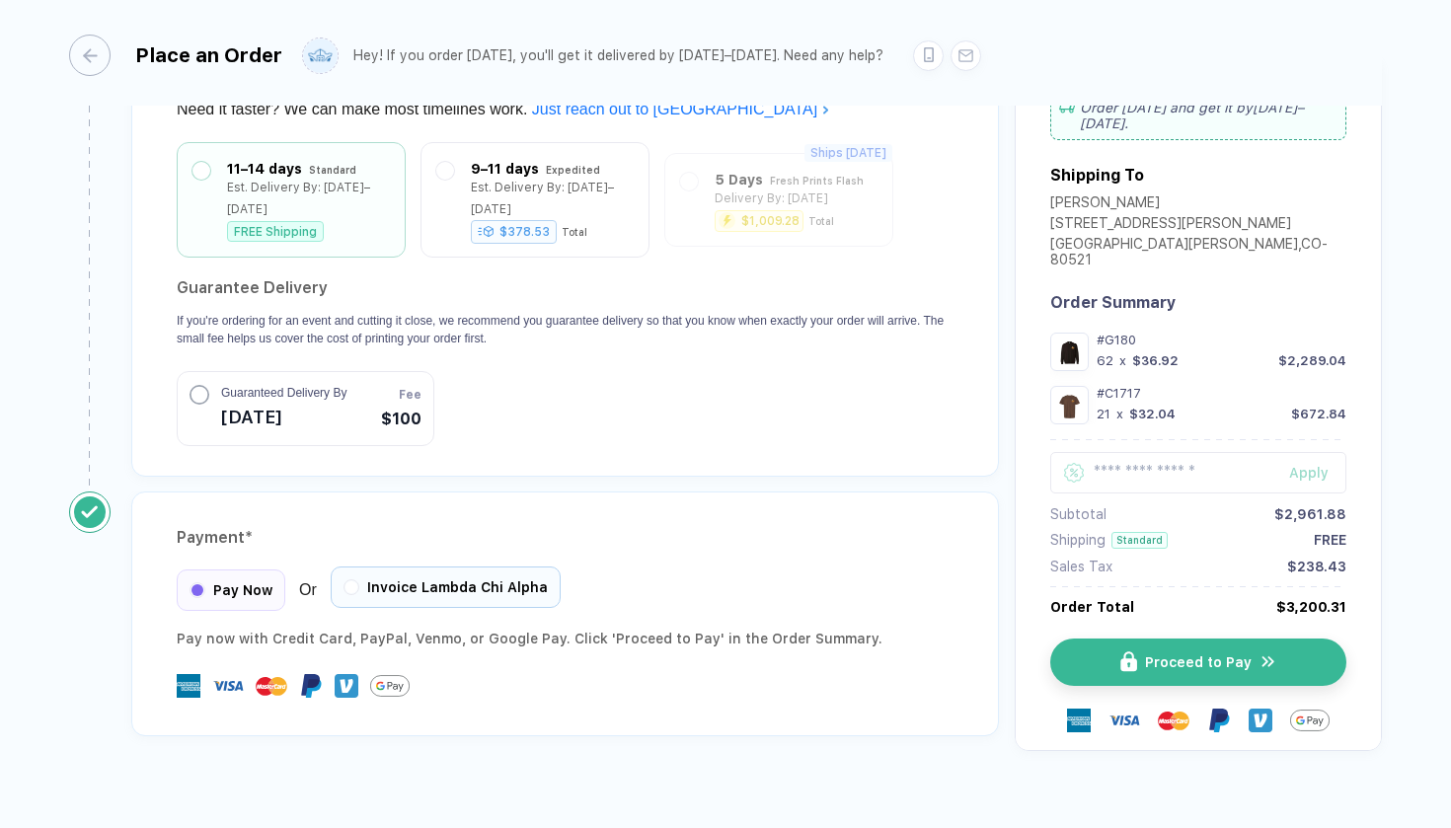
click at [344, 579] on div at bounding box center [352, 587] width 16 height 16
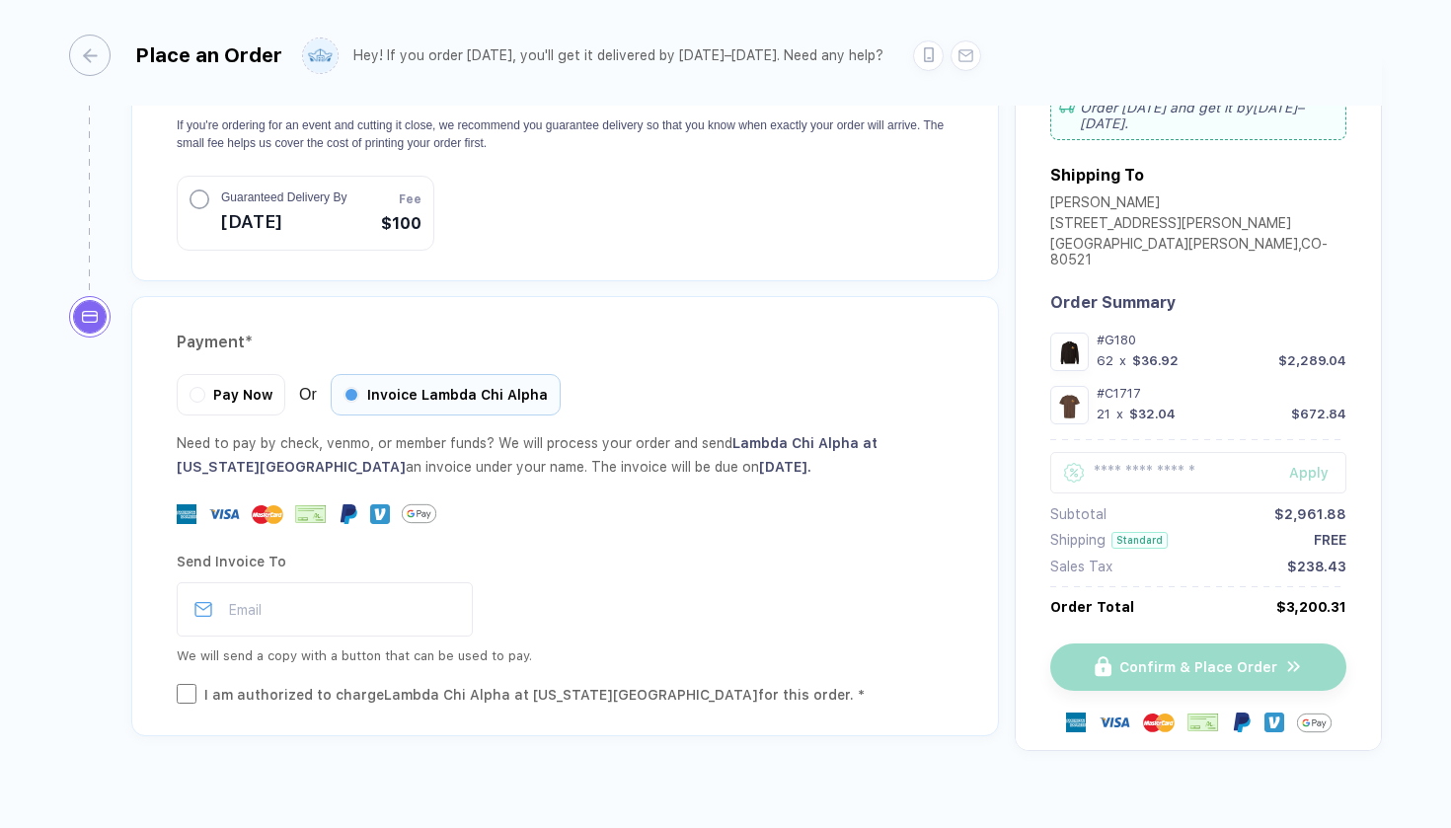
scroll to position [2685, 0]
click at [283, 589] on input "email" at bounding box center [325, 609] width 296 height 54
click at [272, 582] on input "email" at bounding box center [325, 609] width 296 height 54
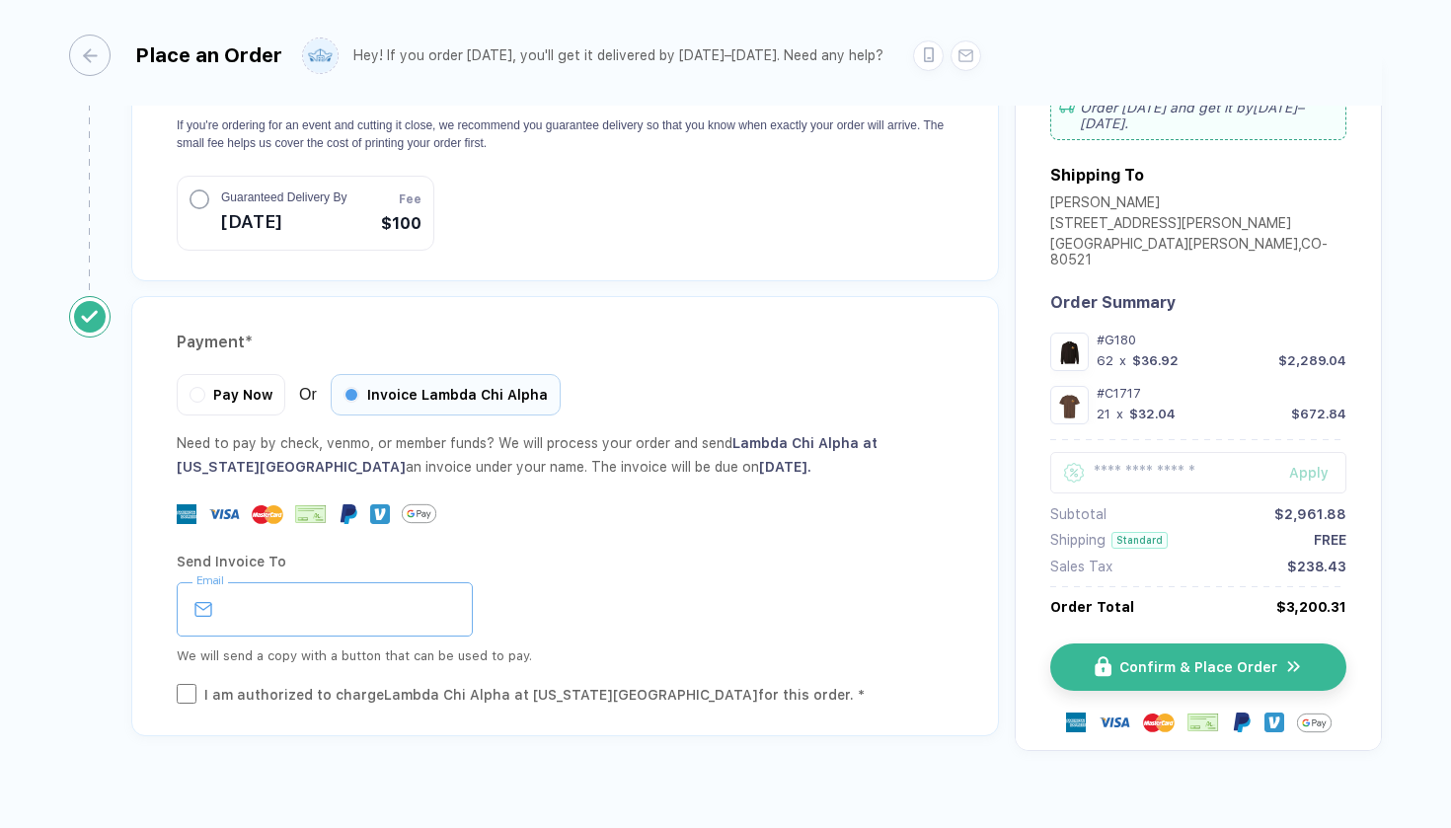
click at [242, 584] on input "email" at bounding box center [325, 609] width 296 height 54
click at [285, 599] on input "**********" at bounding box center [325, 609] width 296 height 54
type input "**********"
click at [1198, 644] on button "Confirm & Place Order" at bounding box center [1206, 667] width 296 height 47
